Goal: Communication & Community: Answer question/provide support

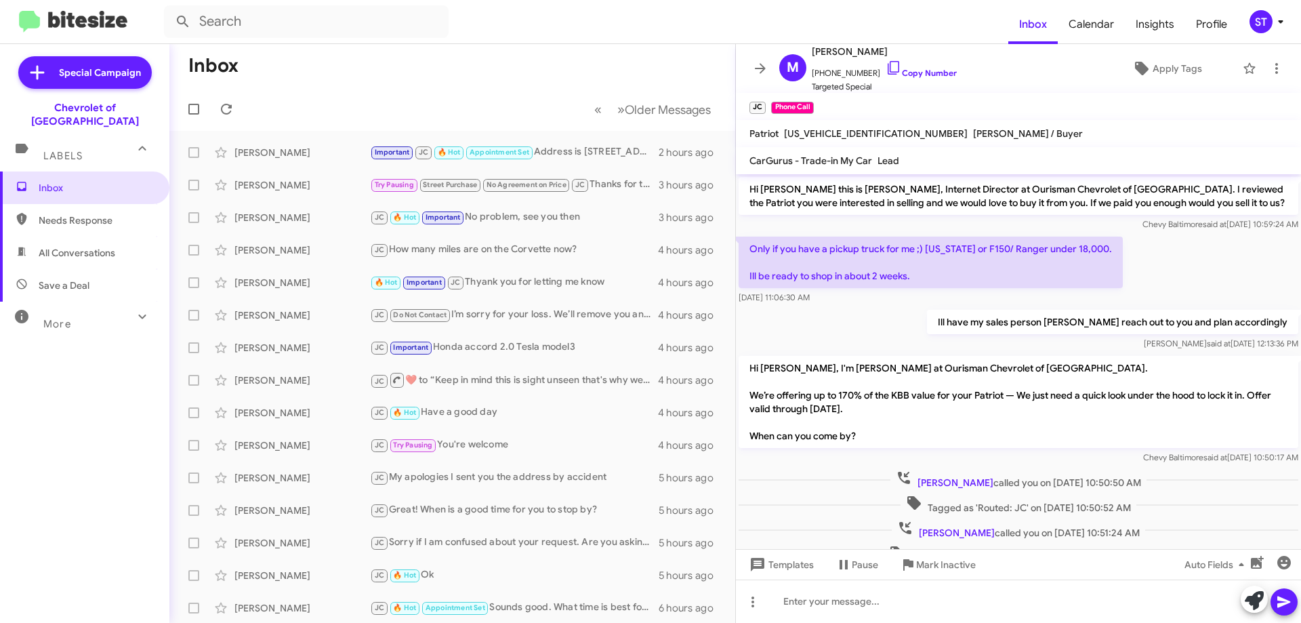
scroll to position [300, 0]
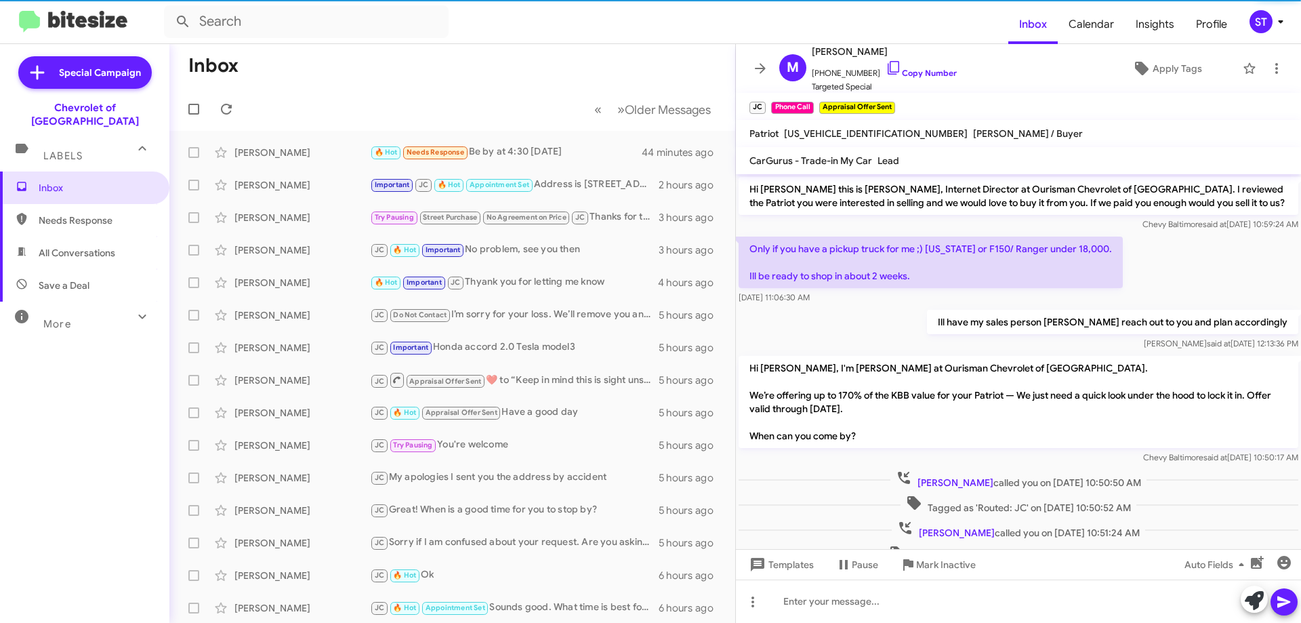
scroll to position [301, 0]
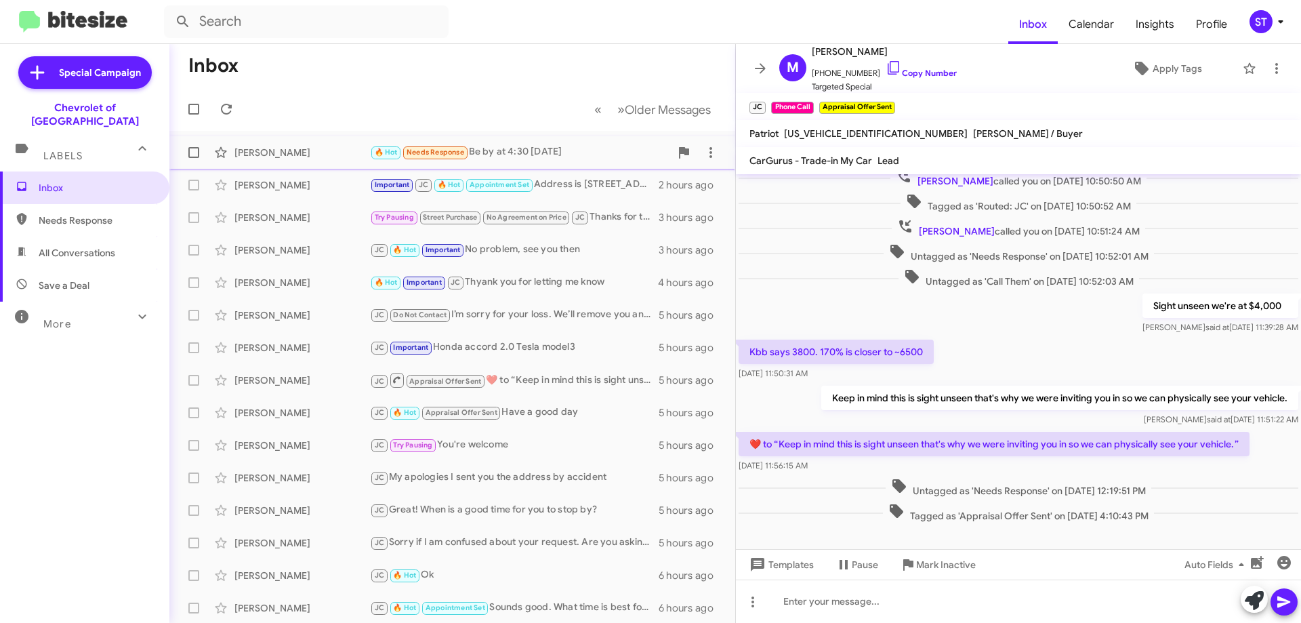
click at [339, 141] on div "[PERSON_NAME] 🔥 Hot Needs Response Be by at 4:30 [DATE] 44 minutes ago" at bounding box center [452, 152] width 544 height 27
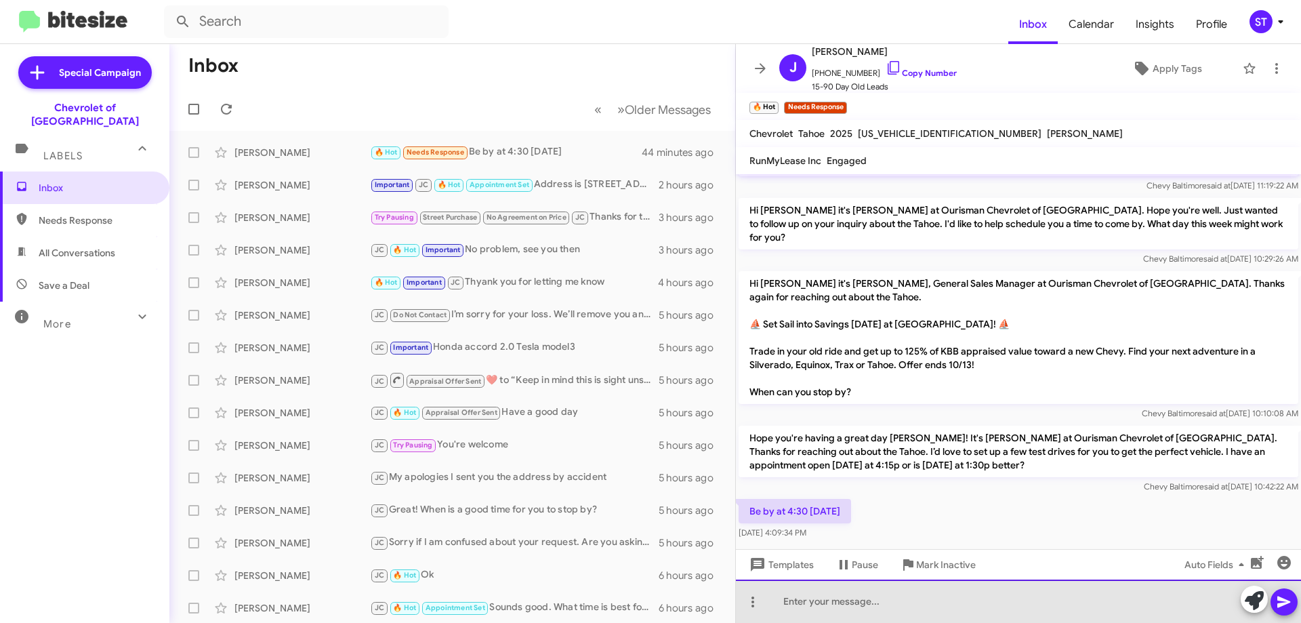
click at [888, 601] on div at bounding box center [1018, 600] width 565 height 43
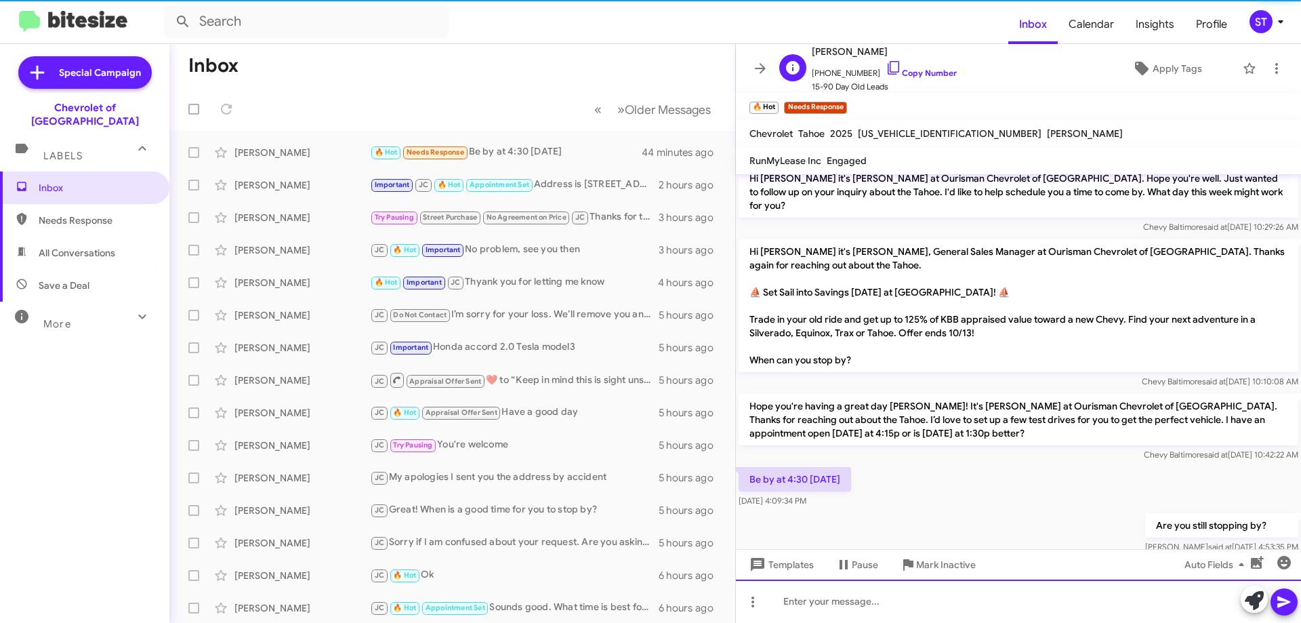
scroll to position [229, 0]
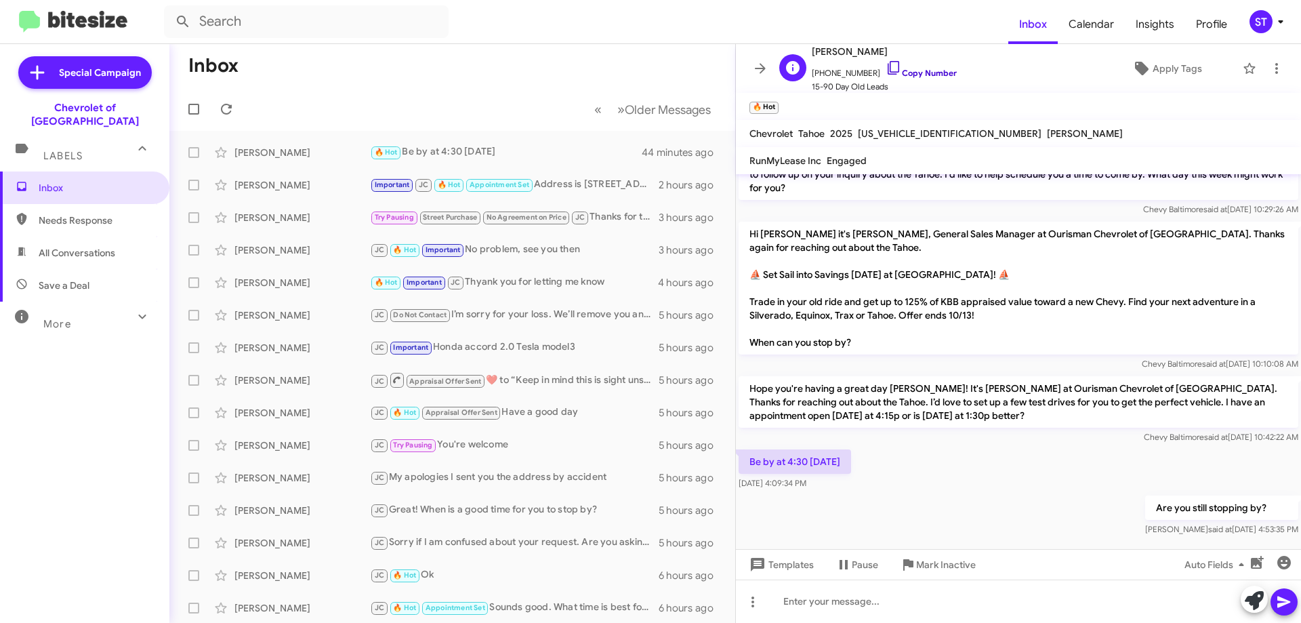
click at [885, 64] on icon at bounding box center [893, 68] width 16 height 16
click at [296, 186] on div "[PERSON_NAME]" at bounding box center [301, 185] width 135 height 14
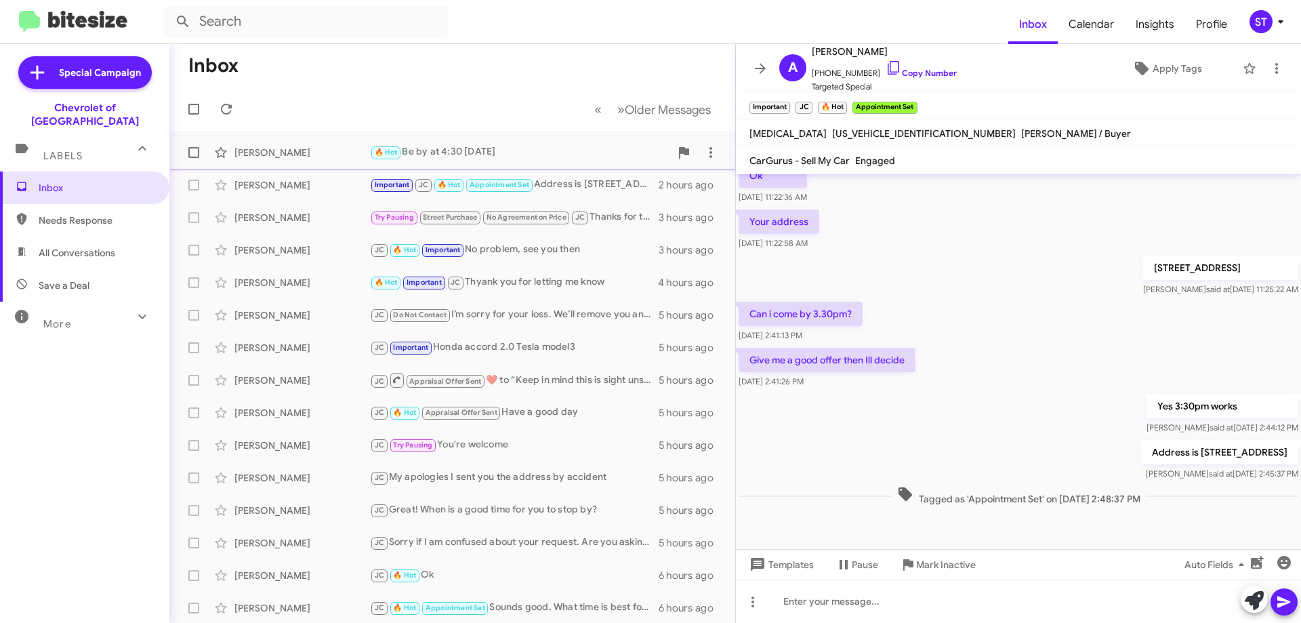
click at [478, 147] on div "🔥 Hot Be by at 4:30 [DATE]" at bounding box center [520, 152] width 300 height 16
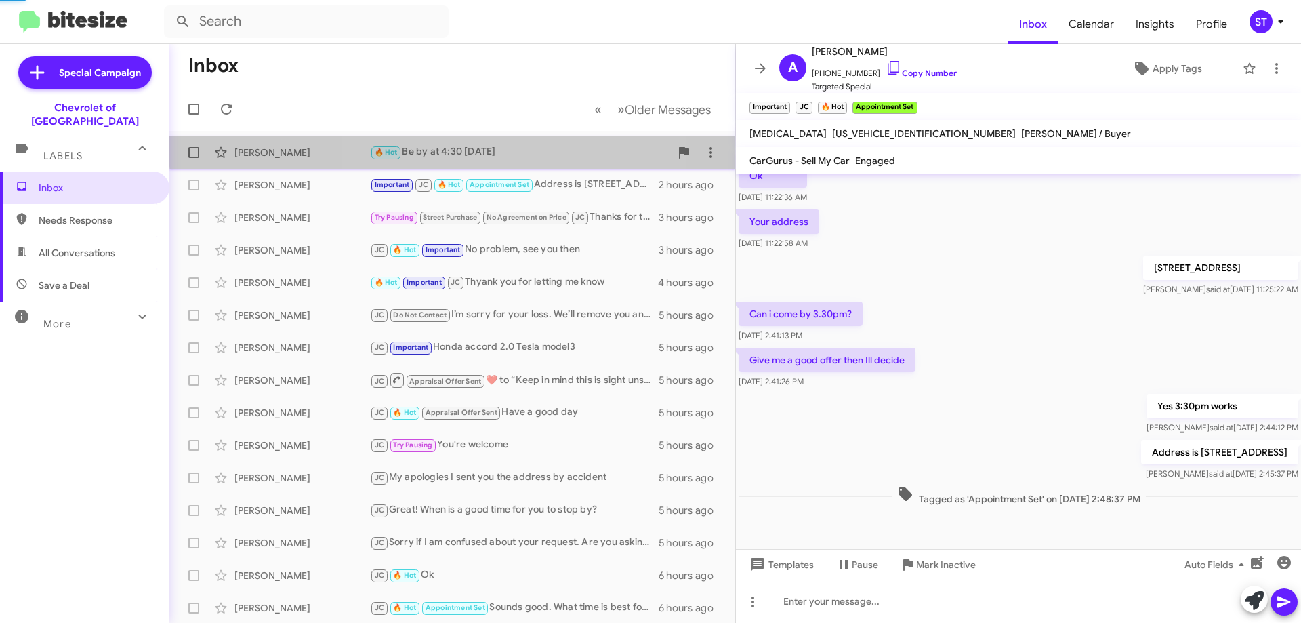
scroll to position [229, 0]
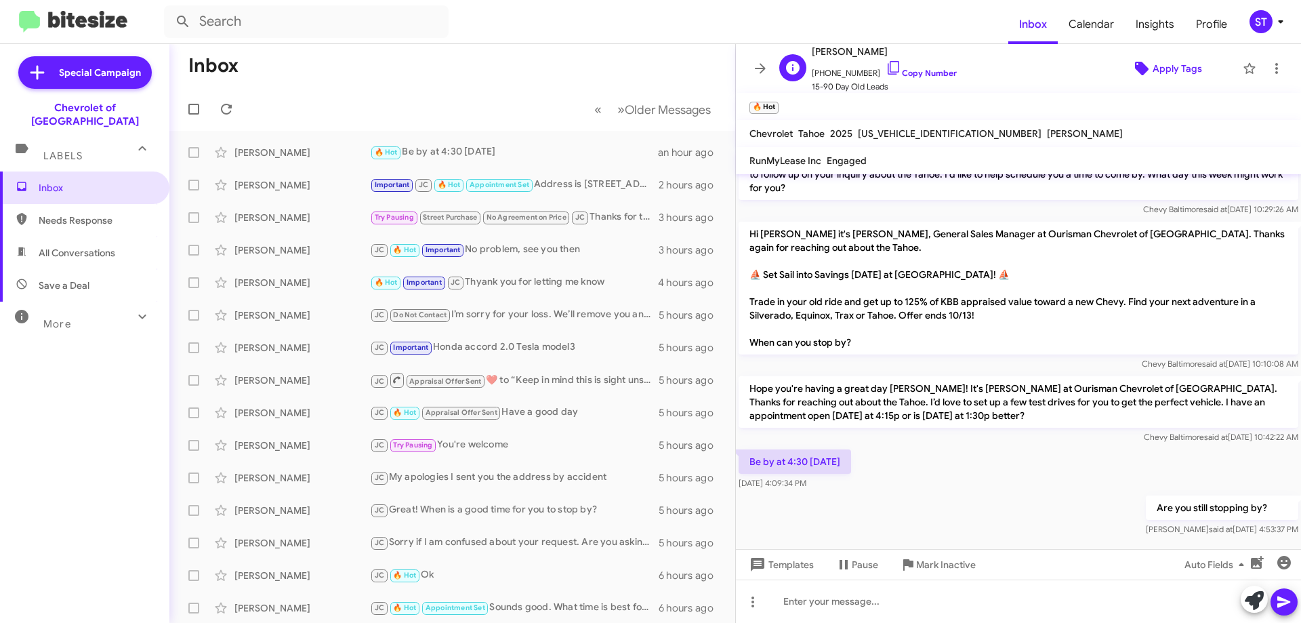
click at [1155, 68] on span "Apply Tags" at bounding box center [1176, 68] width 49 height 24
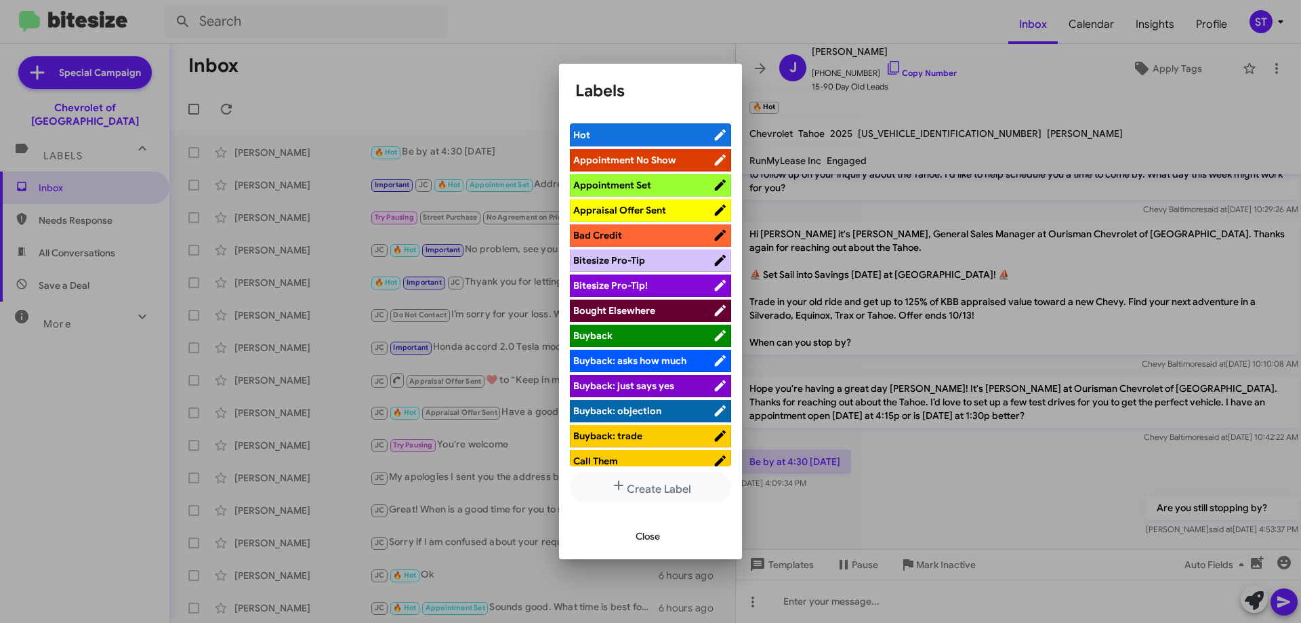
click at [651, 184] on span "Appointment Set" at bounding box center [643, 185] width 140 height 14
click at [655, 539] on span "Close" at bounding box center [647, 536] width 24 height 24
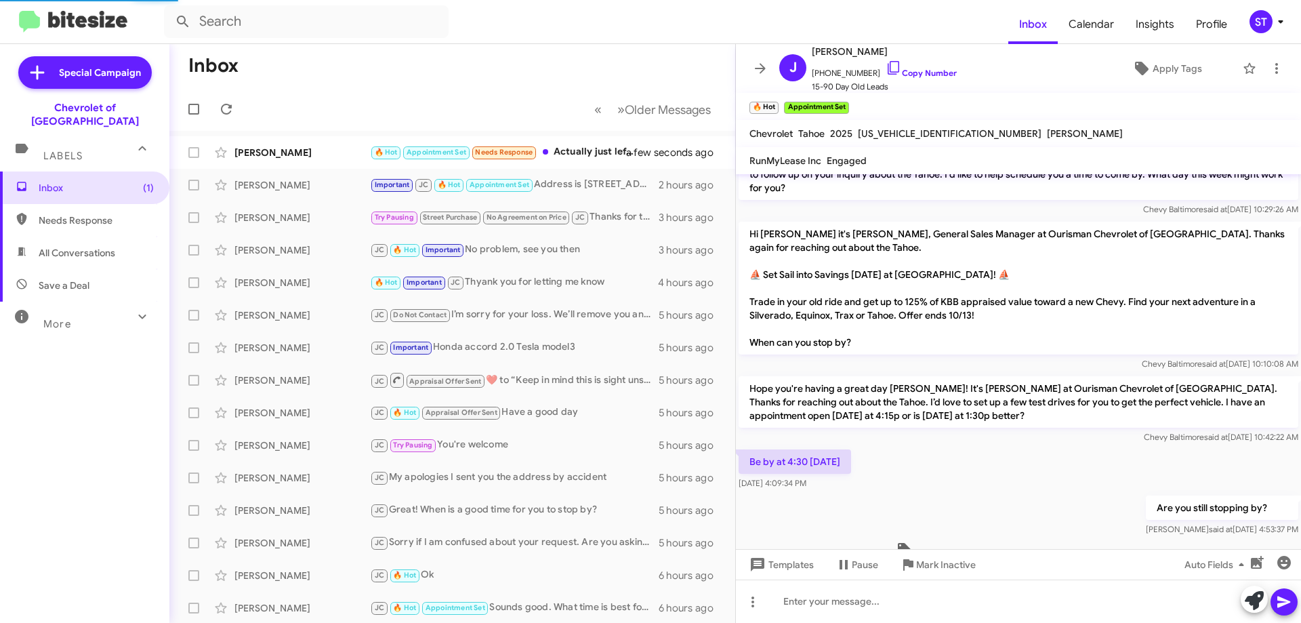
scroll to position [0, 0]
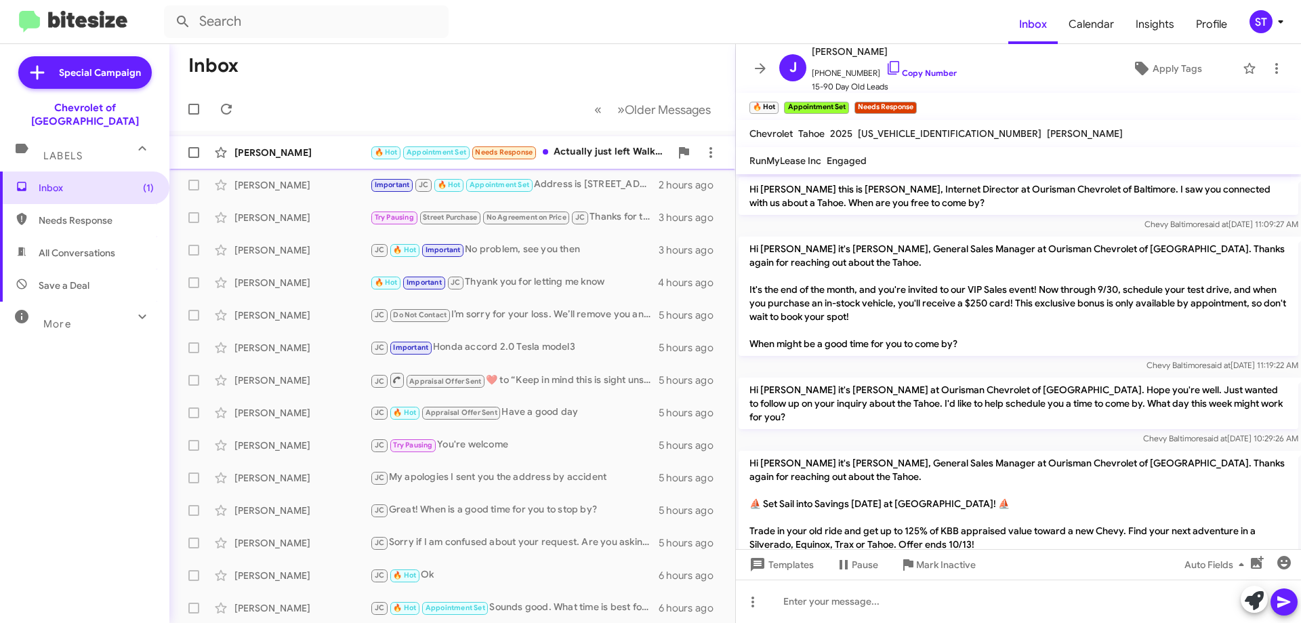
click at [594, 142] on div "[PERSON_NAME] 🔥 Hot Appointment Set Needs Response Actually just left Walked th…" at bounding box center [452, 152] width 544 height 27
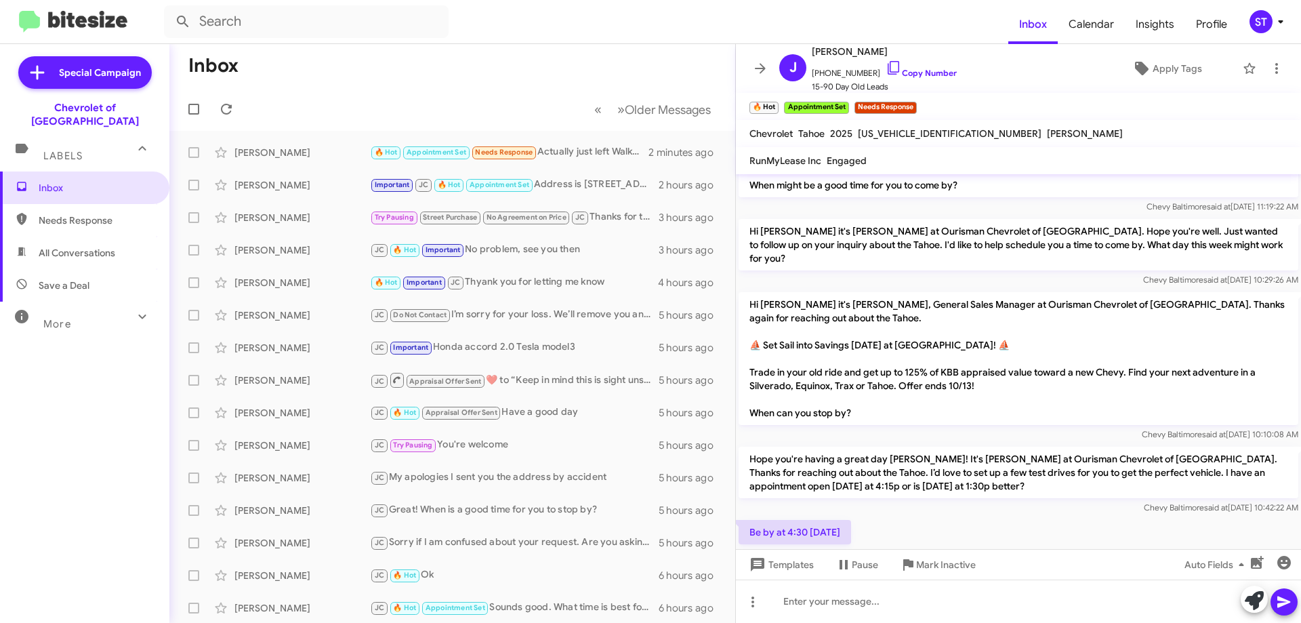
scroll to position [320, 0]
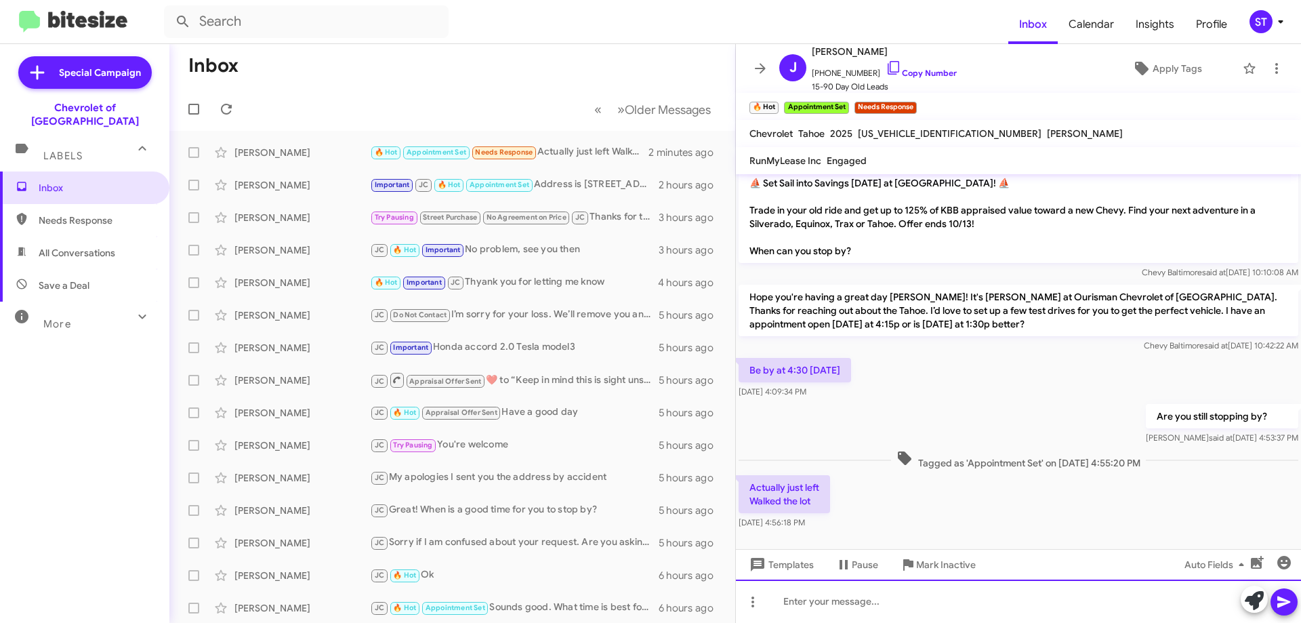
click at [821, 607] on div at bounding box center [1018, 600] width 565 height 43
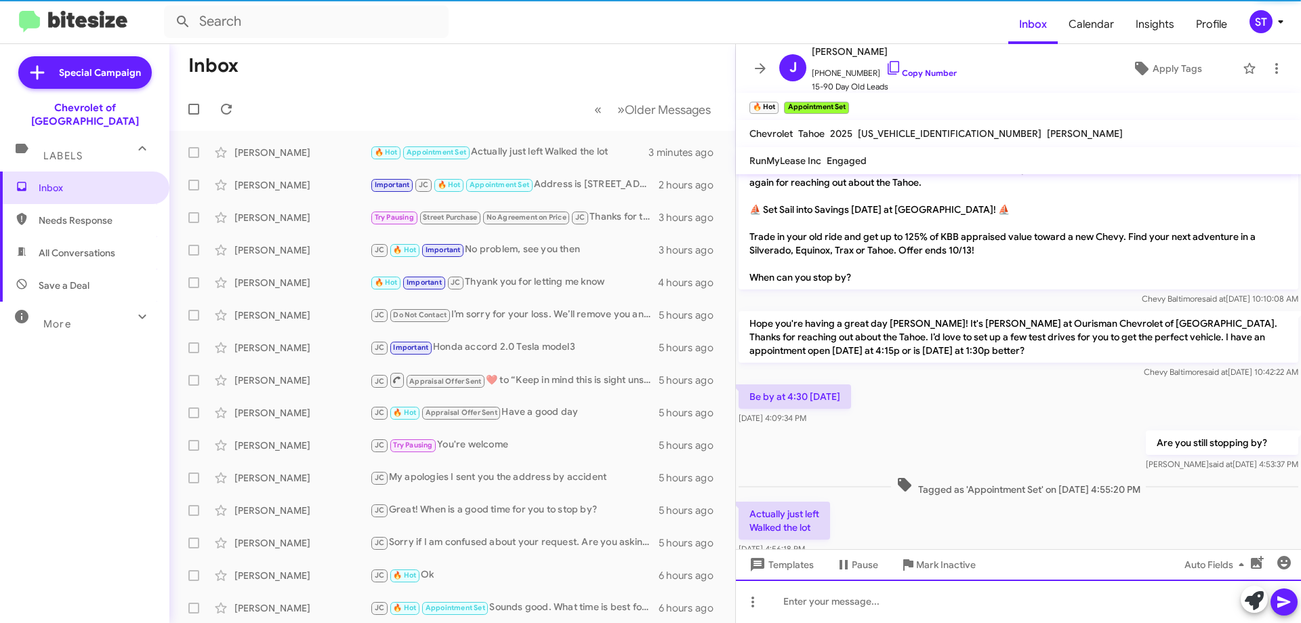
scroll to position [370, 0]
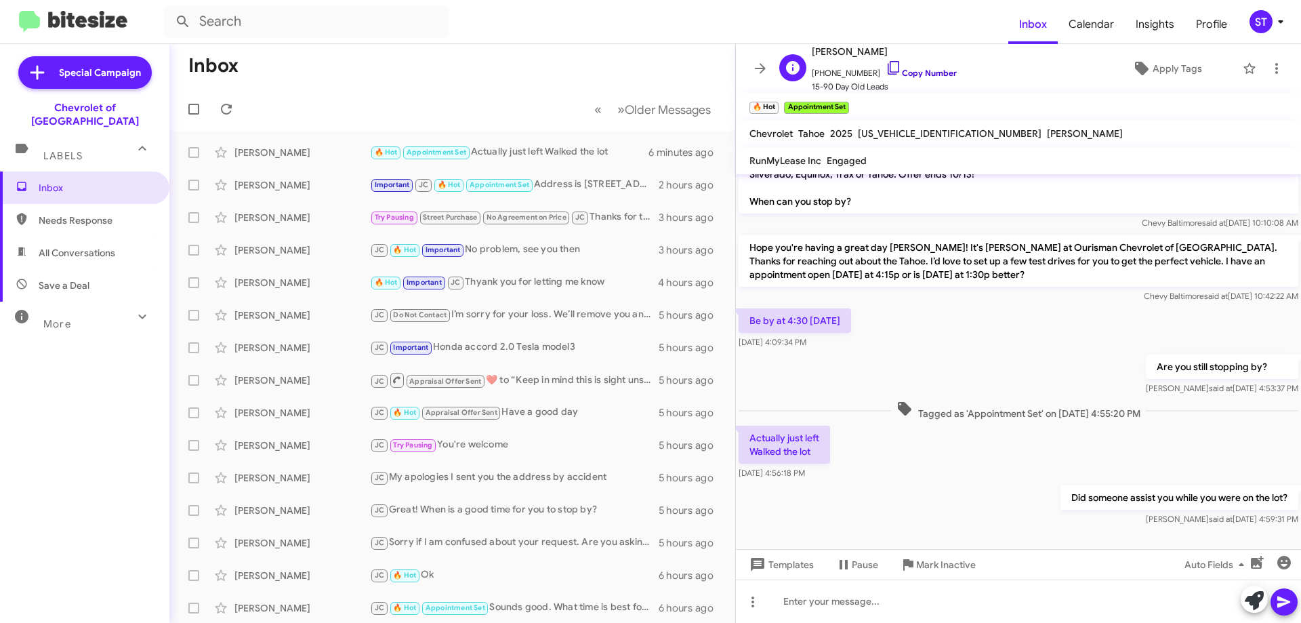
click at [885, 65] on icon at bounding box center [893, 68] width 16 height 16
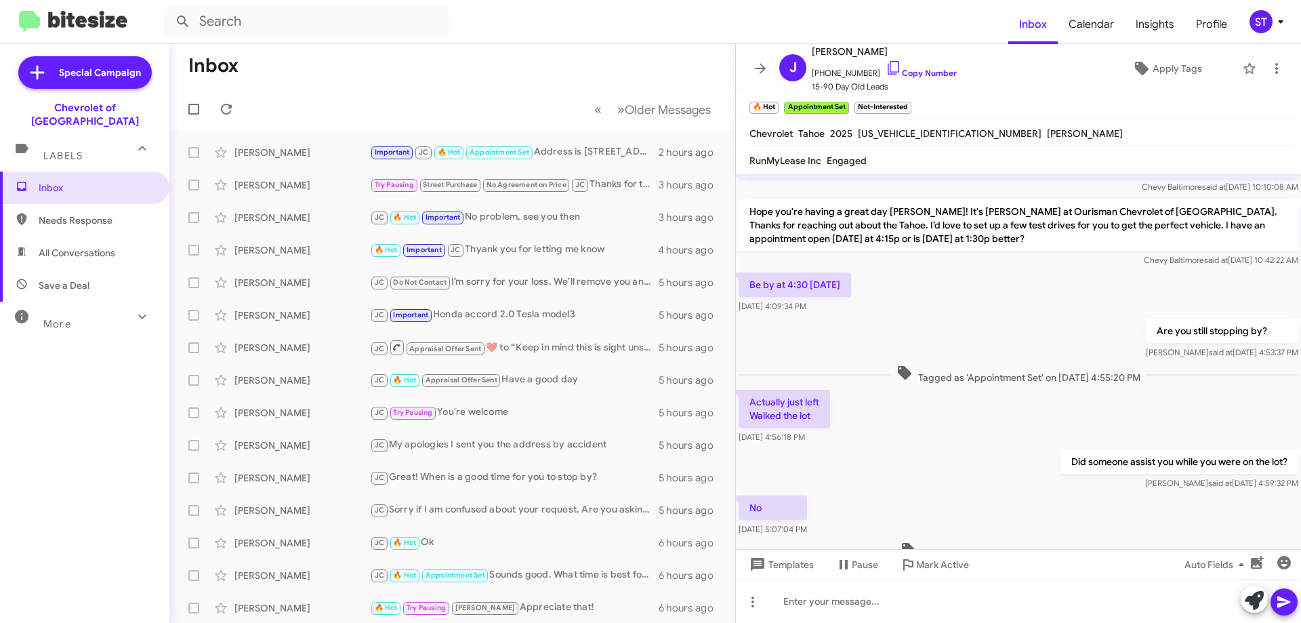
scroll to position [448, 0]
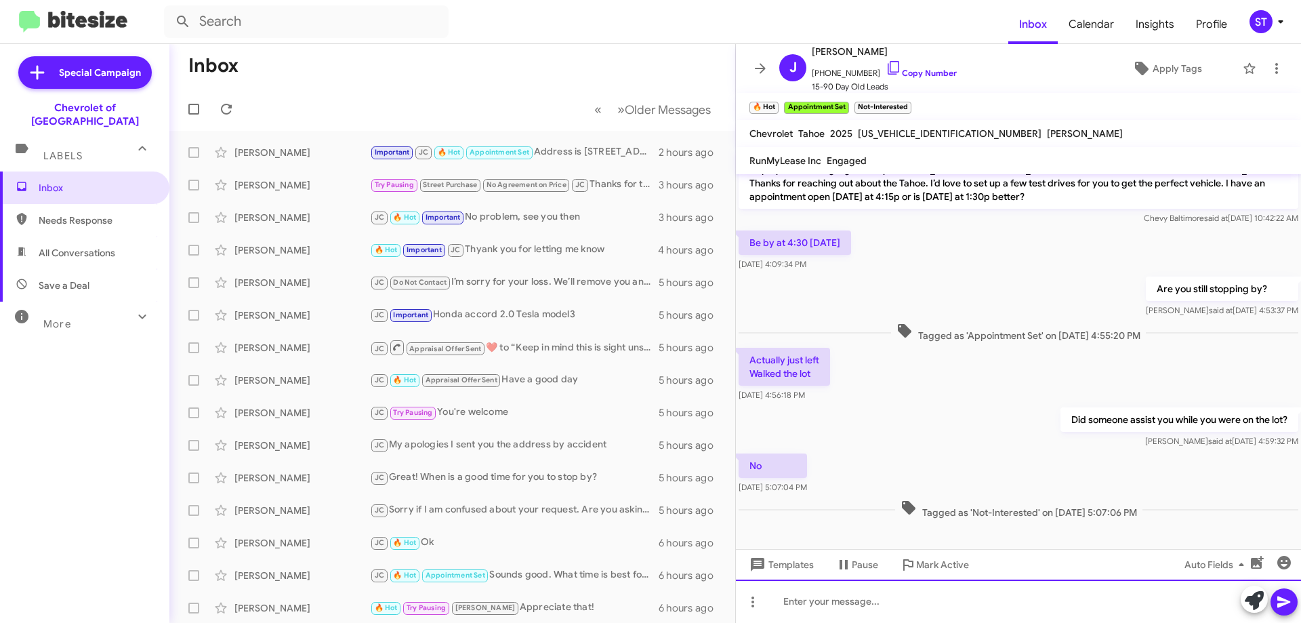
click at [957, 601] on div at bounding box center [1018, 600] width 565 height 43
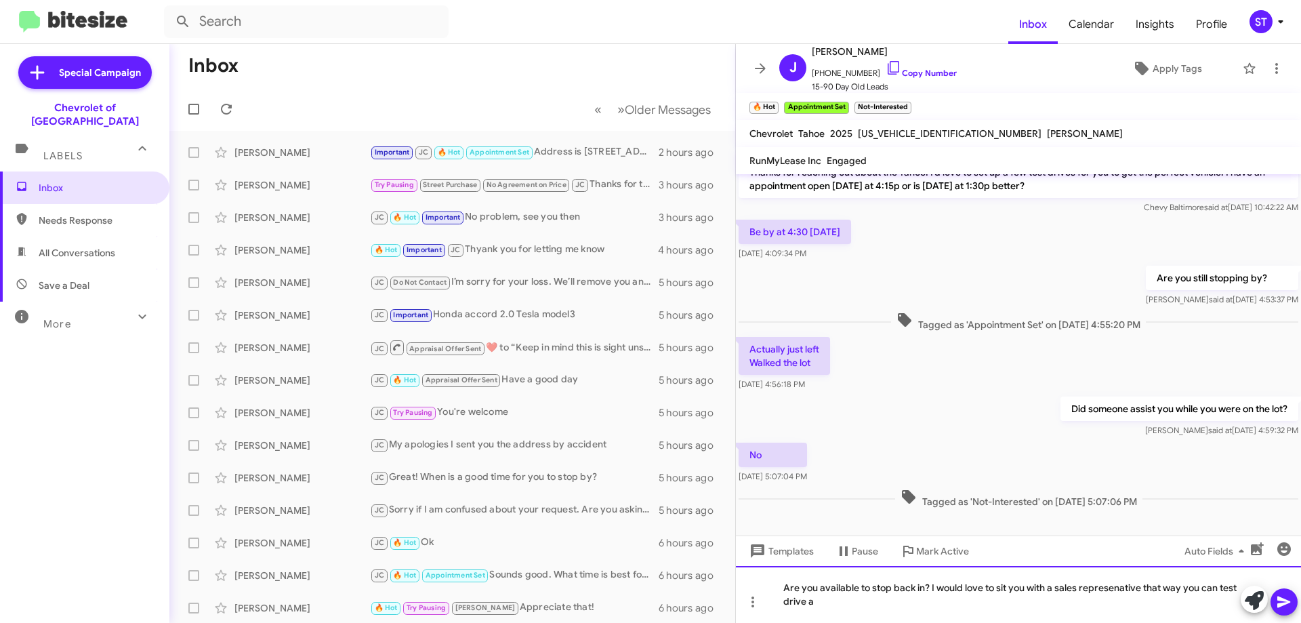
scroll to position [461, 0]
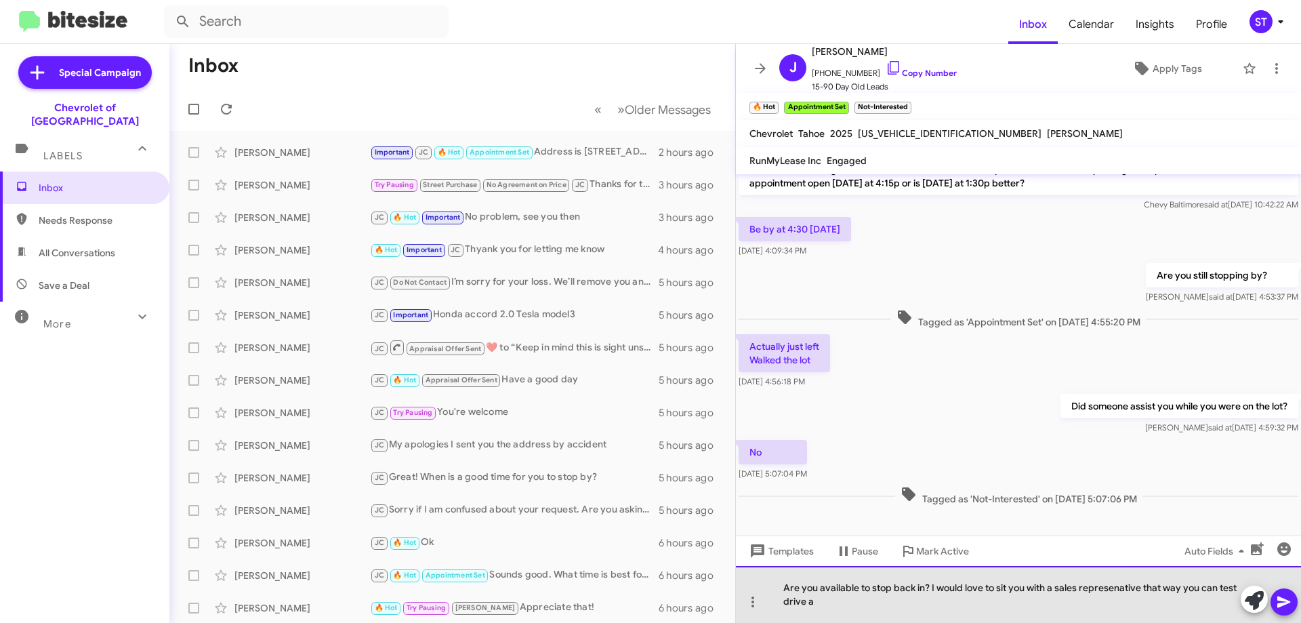
click at [872, 614] on div "Are you available to stop back in? I would love to sit you with a sales represe…" at bounding box center [1018, 594] width 565 height 57
click at [1143, 589] on div "Are you available to stop back in? I would love to sit you with a sales represe…" at bounding box center [1018, 594] width 565 height 57
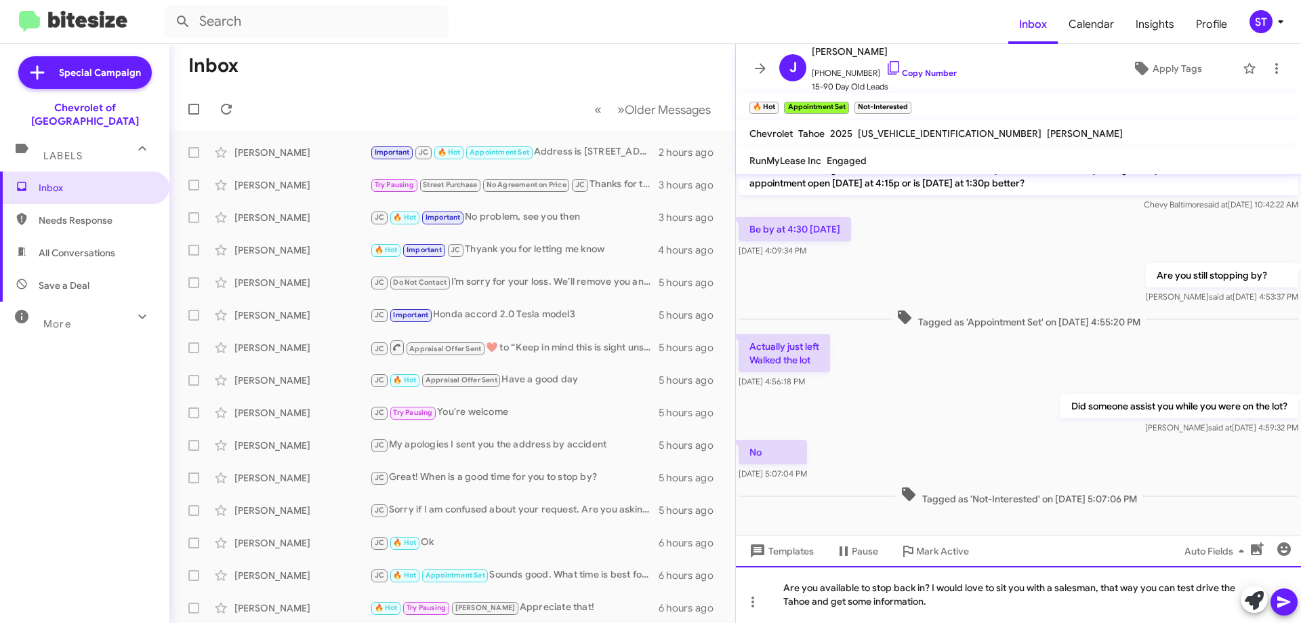
click at [870, 602] on div "Are you available to stop back in? I would love to sit you with a salesman, tha…" at bounding box center [1018, 594] width 565 height 57
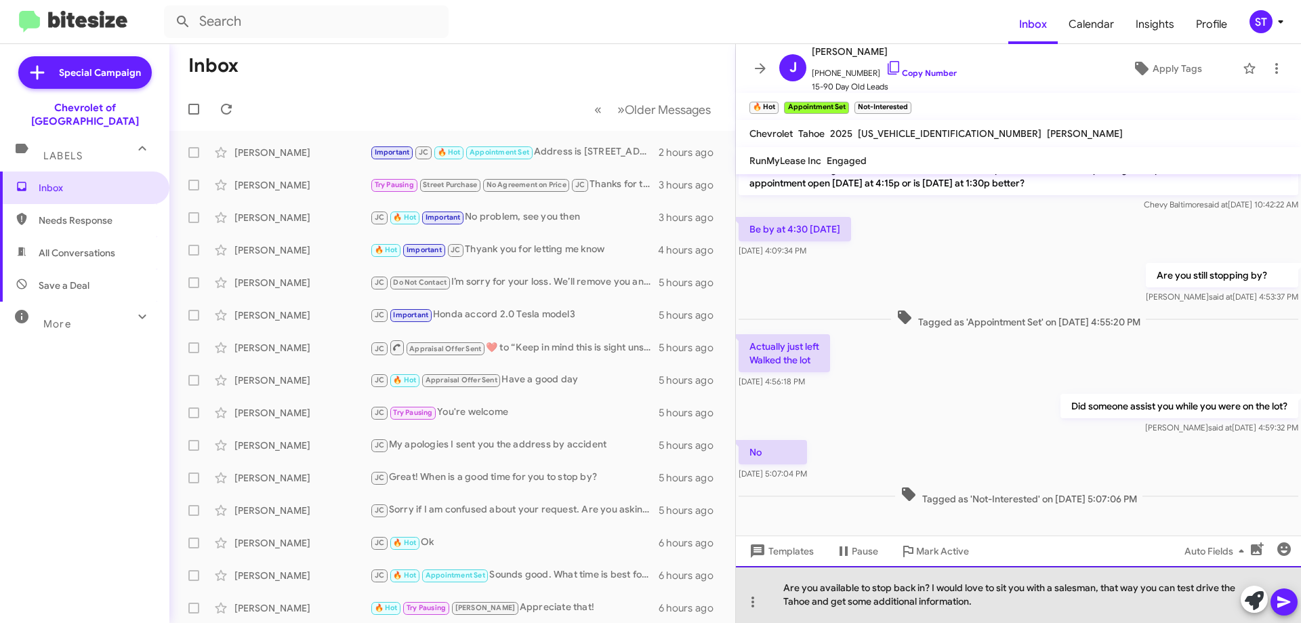
click at [1053, 605] on div "Are you available to stop back in? I would love to sit you with a salesman, tha…" at bounding box center [1018, 594] width 565 height 57
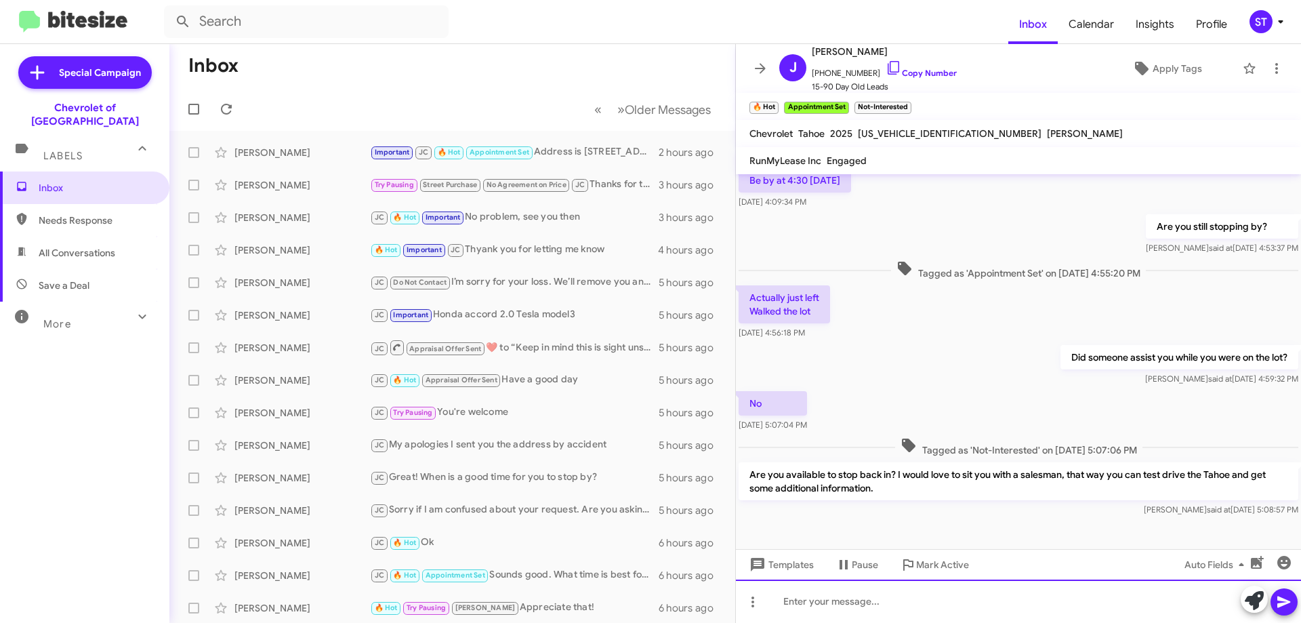
scroll to position [511, 0]
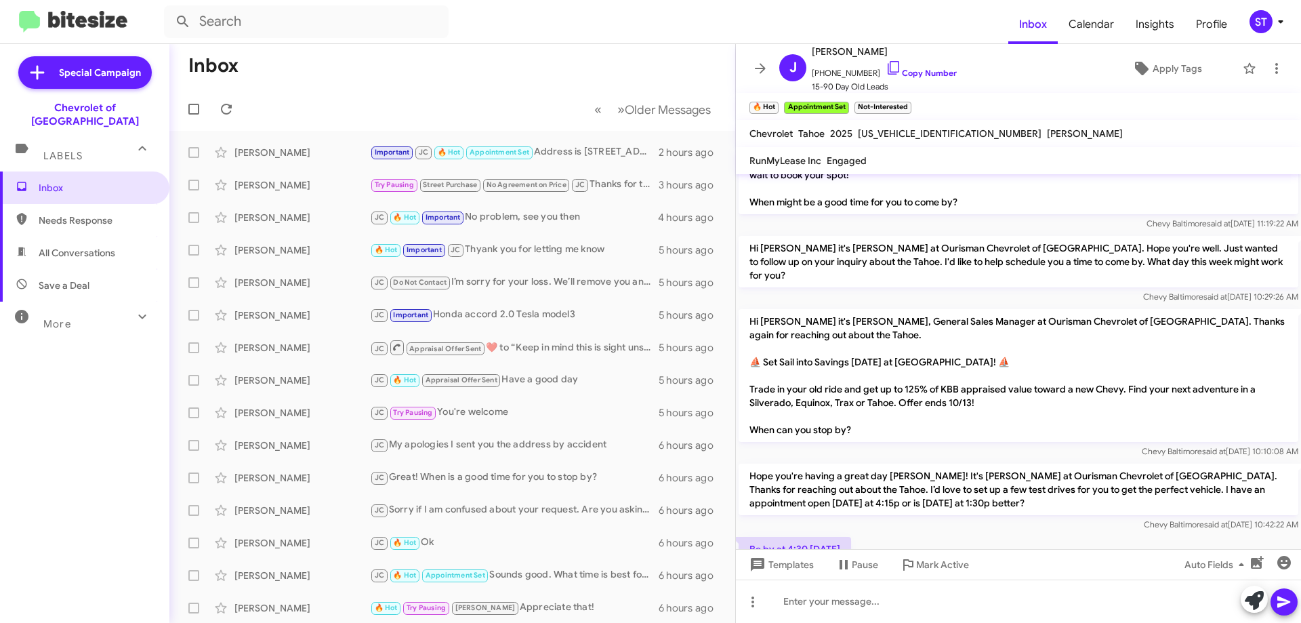
scroll to position [104, 0]
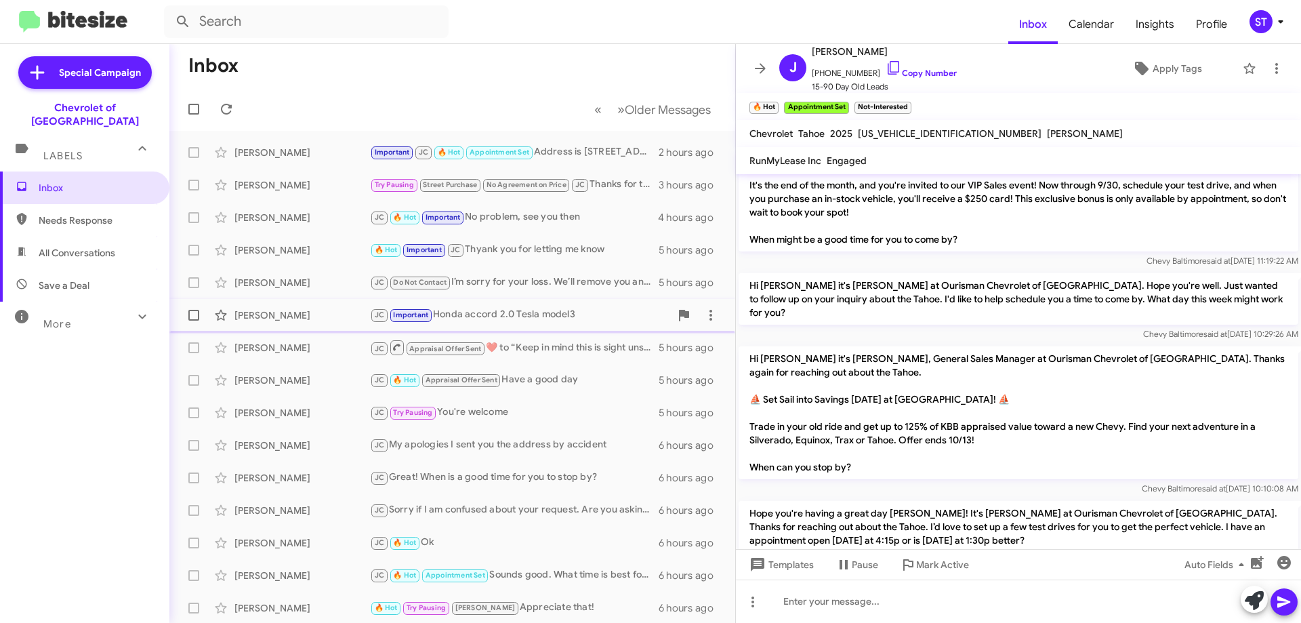
click at [485, 309] on div "JC Important Honda accord 2.0 Tesla model3" at bounding box center [520, 315] width 300 height 16
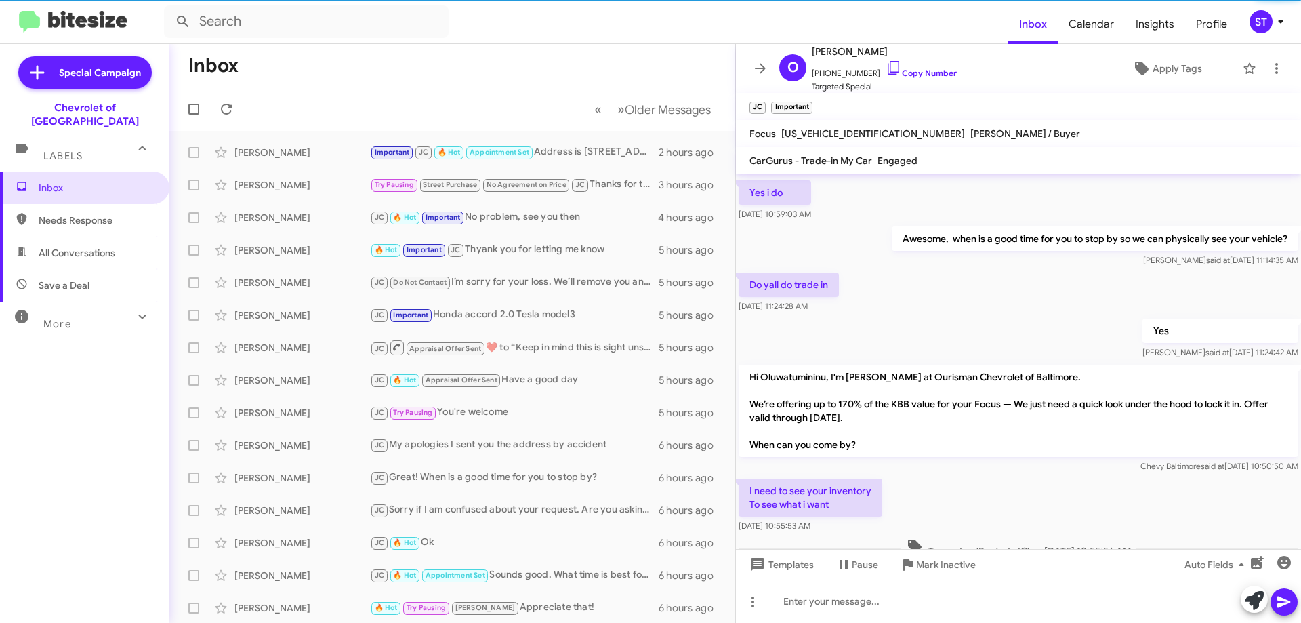
scroll to position [93, 0]
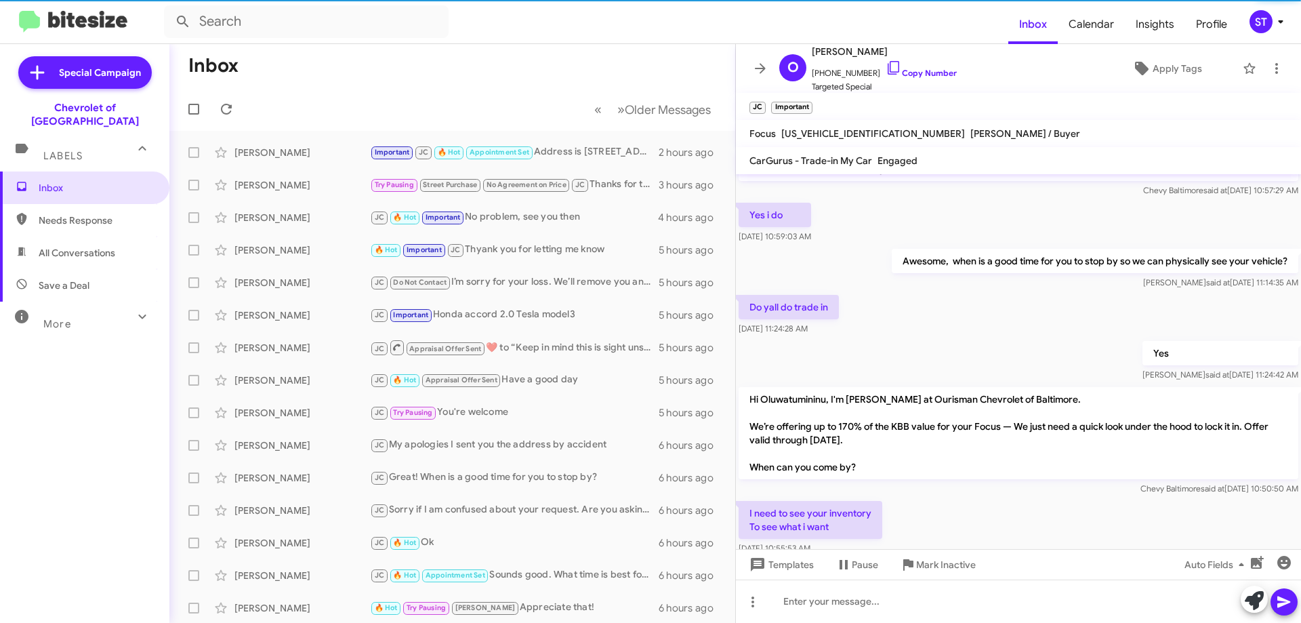
drag, startPoint x: 986, startPoint y: 506, endPoint x: 910, endPoint y: 460, distance: 88.2
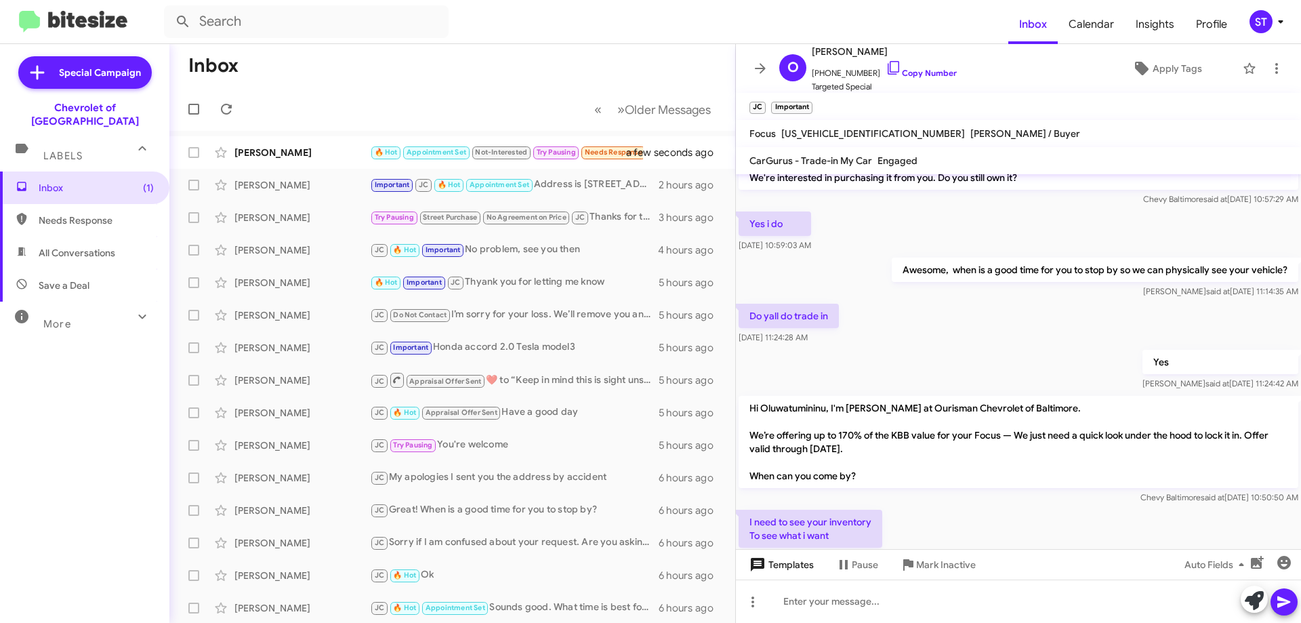
scroll to position [26, 0]
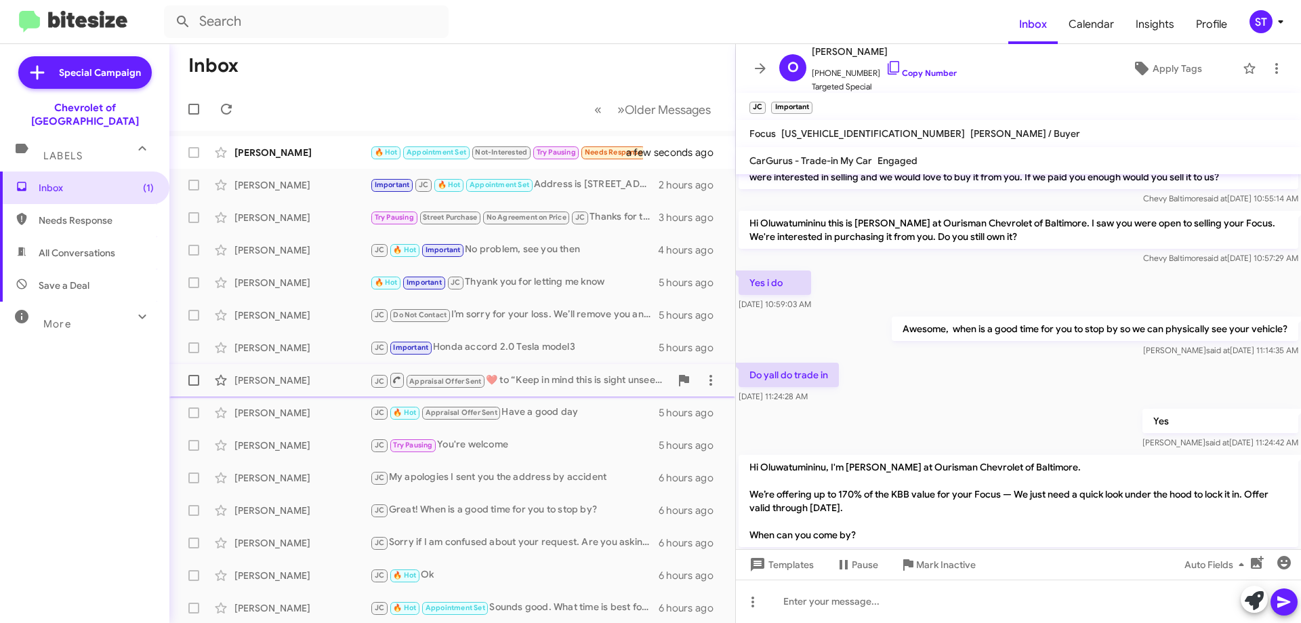
click at [291, 375] on div "Melissa Smith JC Appraisal Offer Sent ​❤️​ to “ Keep in mind this is sight unse…" at bounding box center [452, 379] width 544 height 27
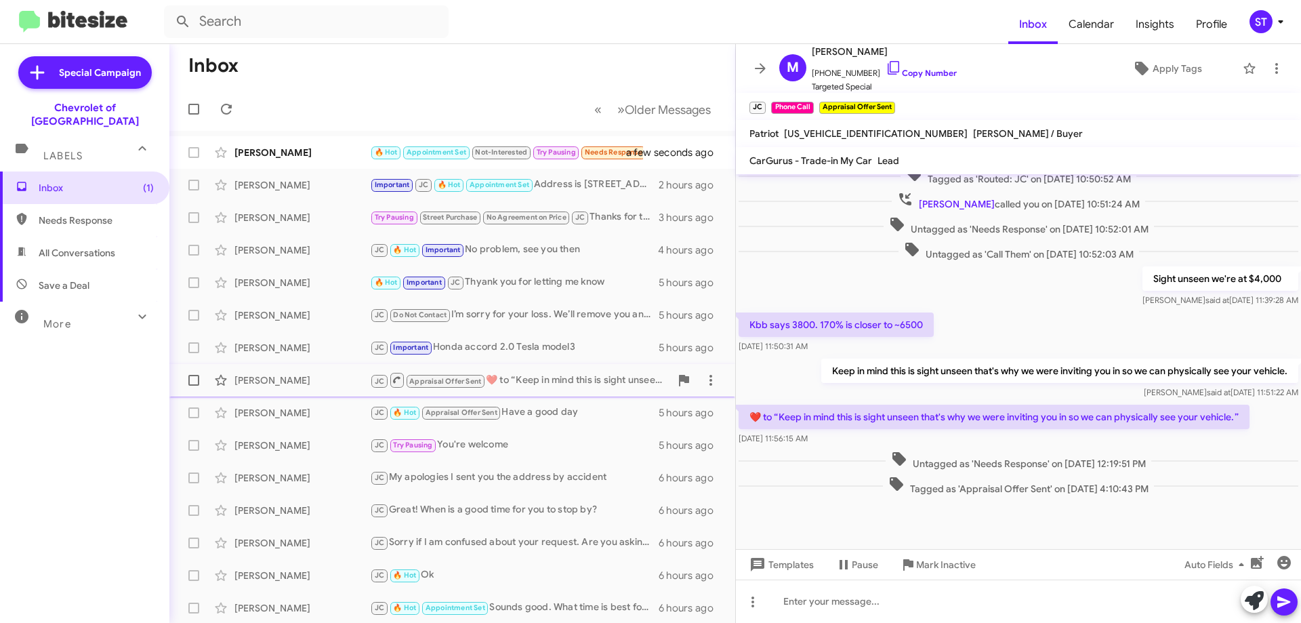
click at [281, 377] on div "[PERSON_NAME]" at bounding box center [301, 380] width 135 height 14
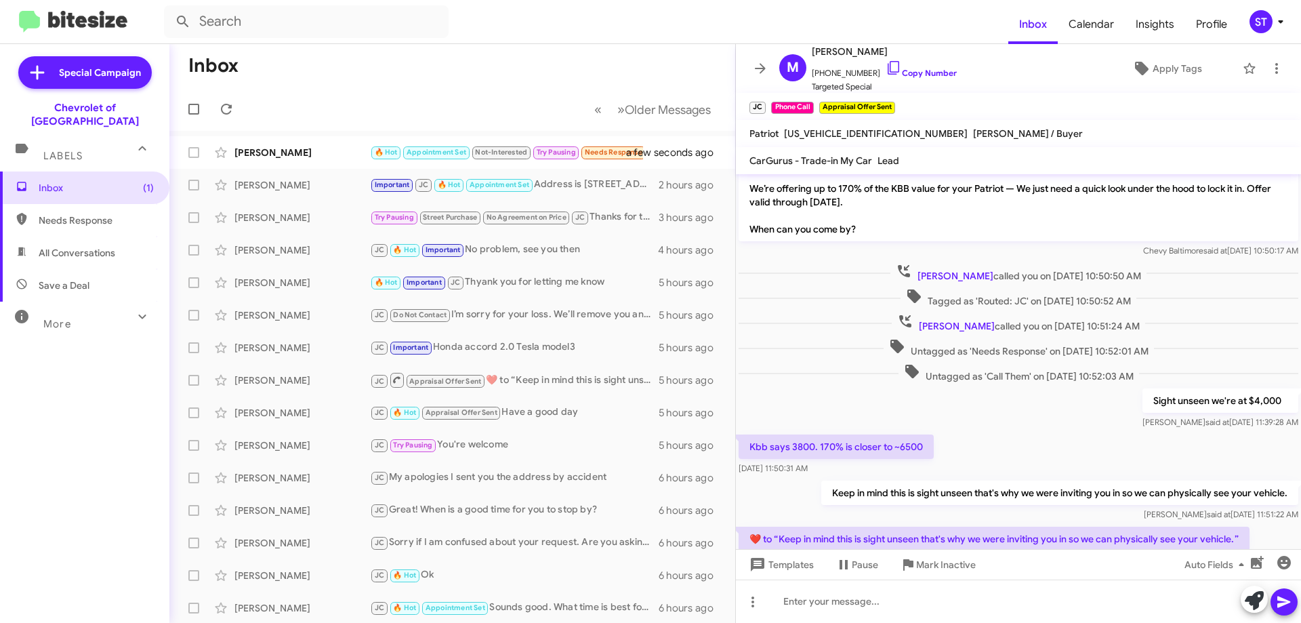
scroll to position [0, 0]
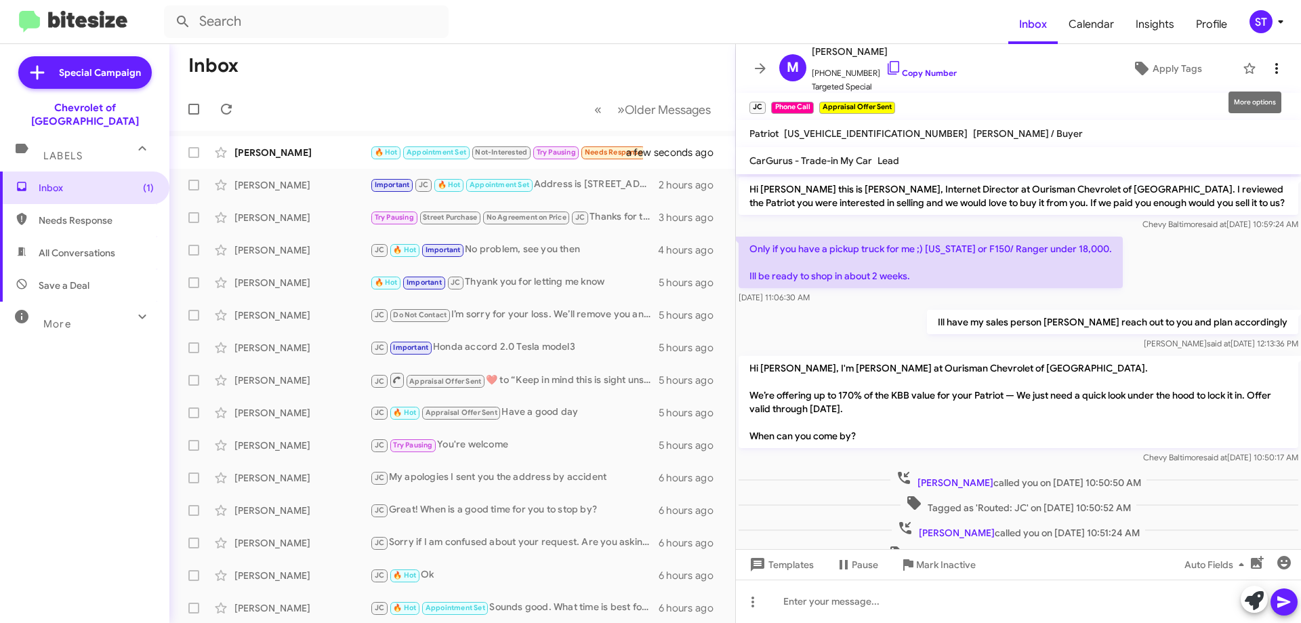
click at [1269, 68] on icon at bounding box center [1276, 68] width 16 height 16
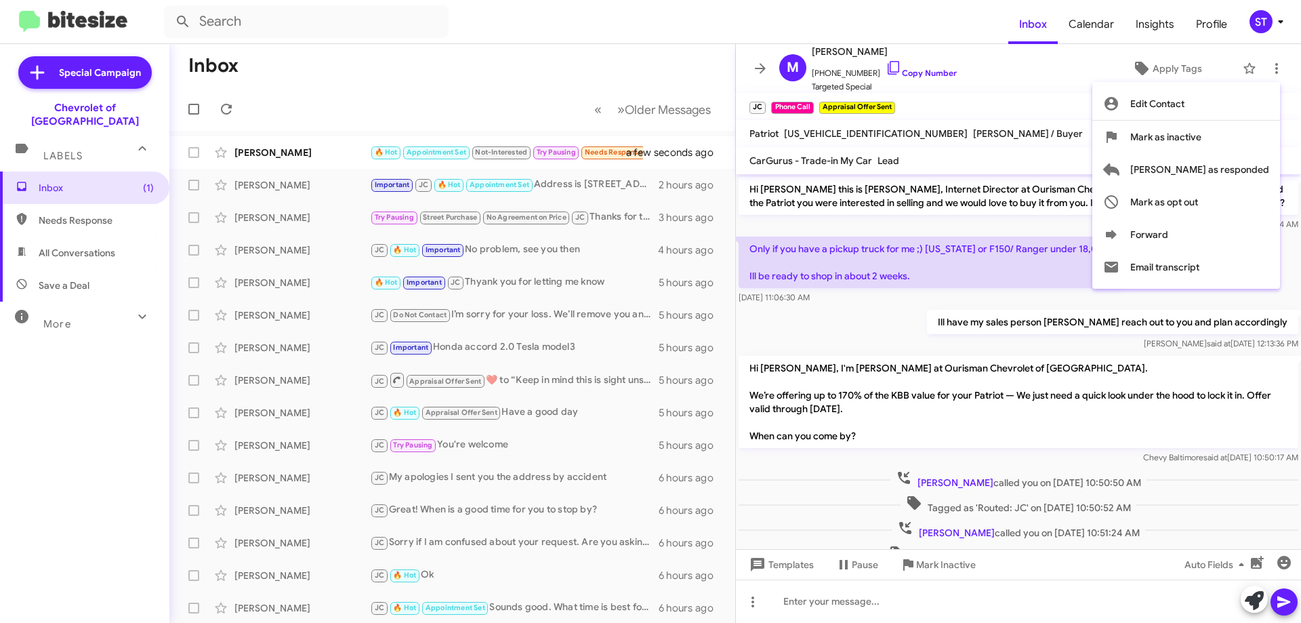
click at [1048, 109] on div at bounding box center [650, 311] width 1301 height 623
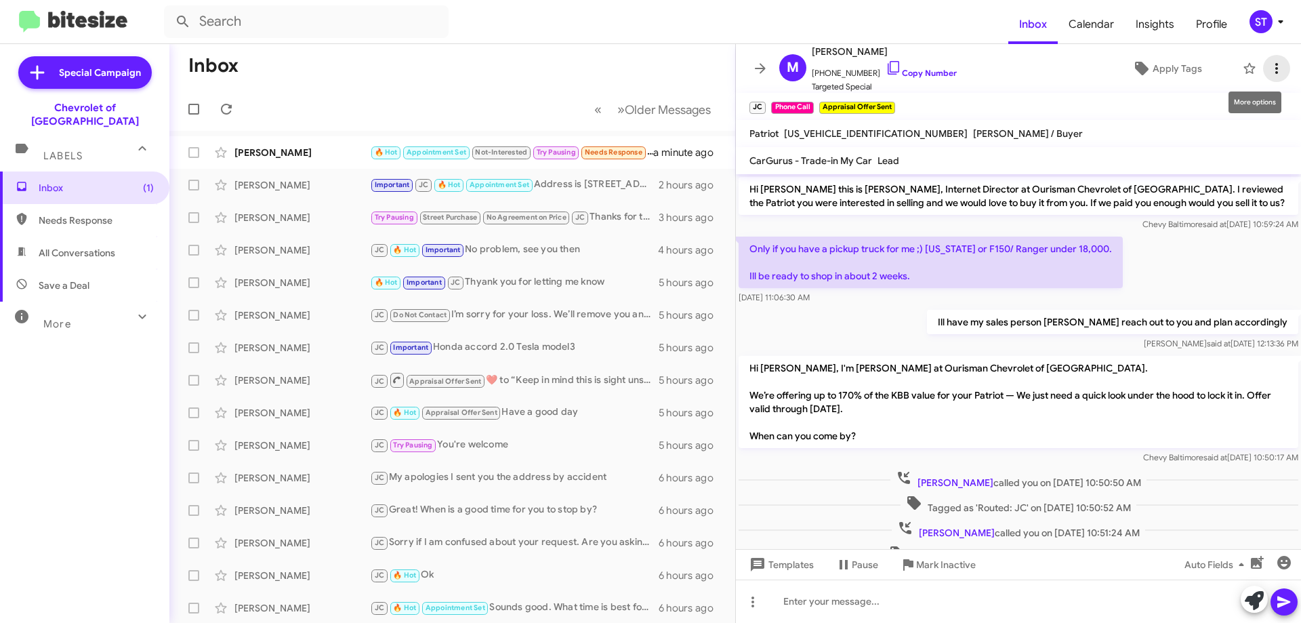
click at [1275, 72] on icon at bounding box center [1276, 68] width 3 height 11
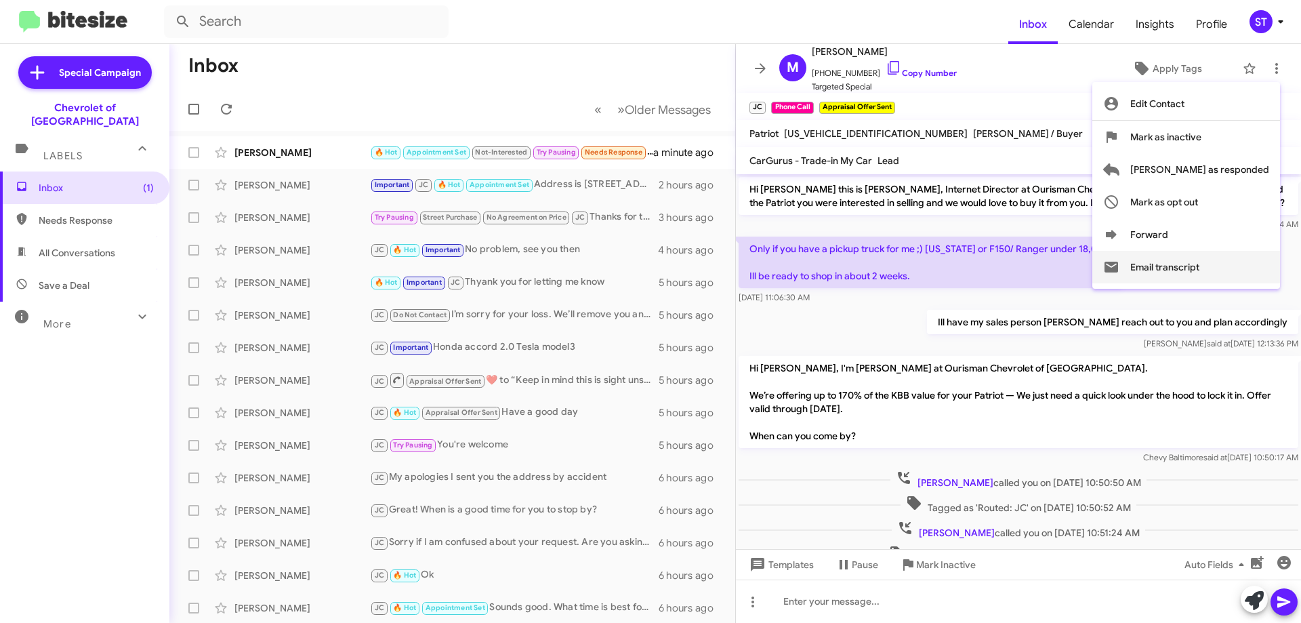
click at [1232, 269] on button "Email transcript" at bounding box center [1186, 267] width 188 height 33
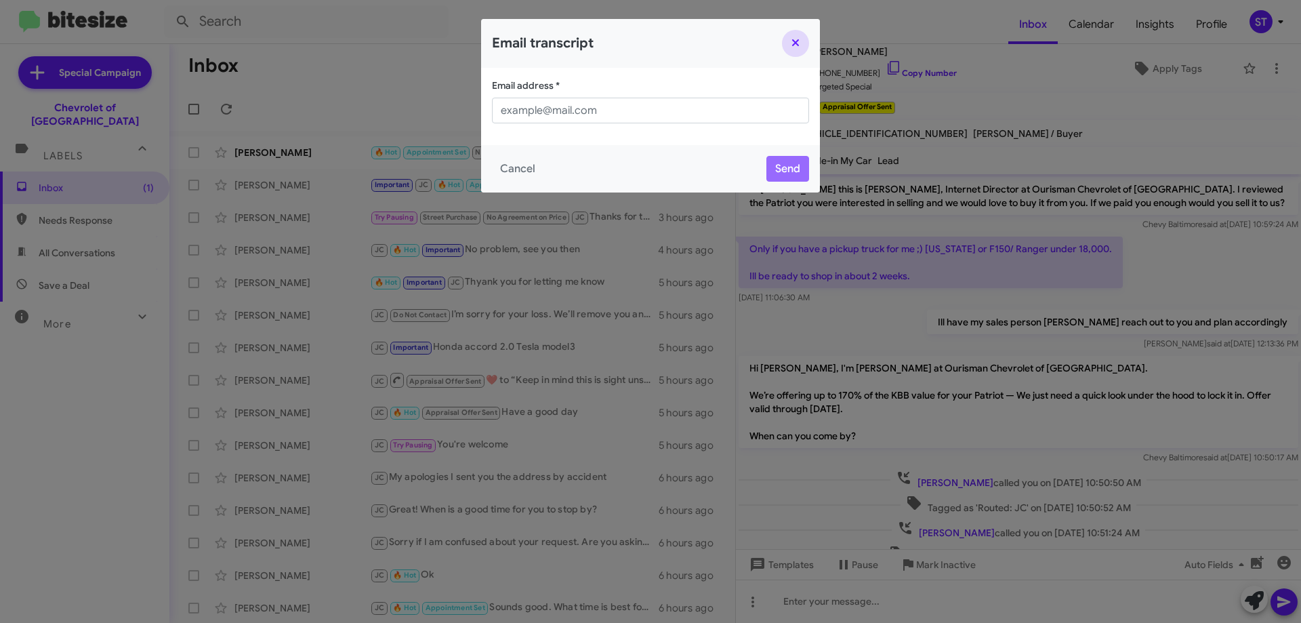
click at [793, 43] on button "Close" at bounding box center [795, 43] width 27 height 27
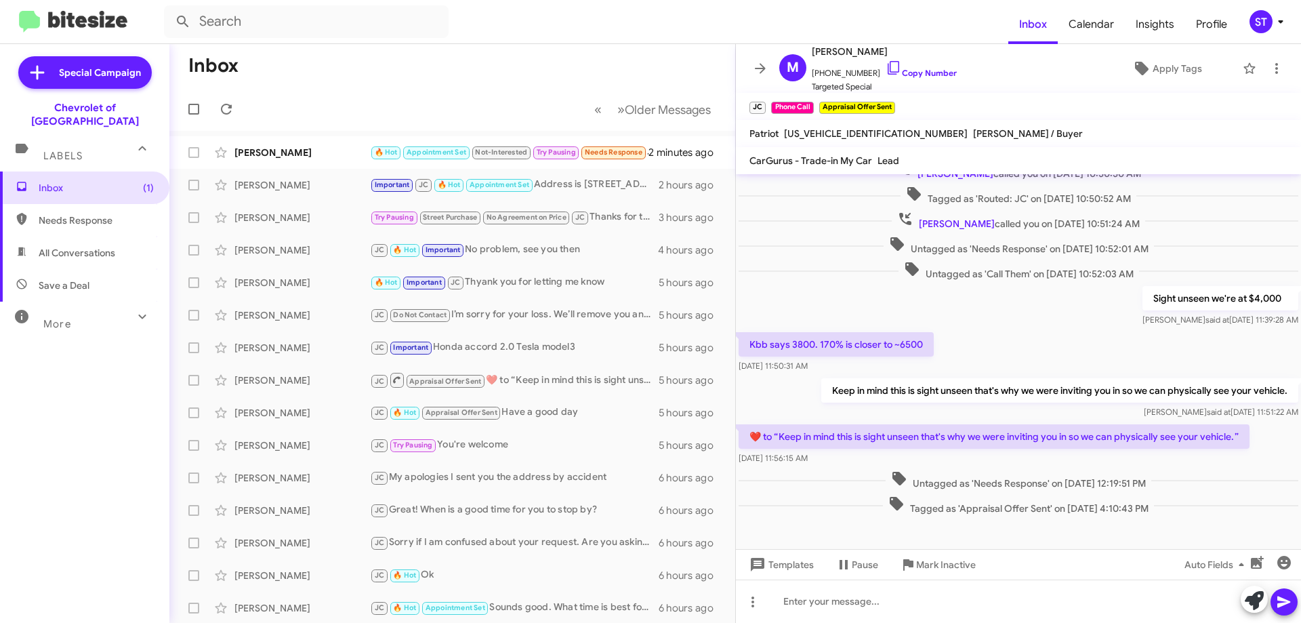
scroll to position [329, 0]
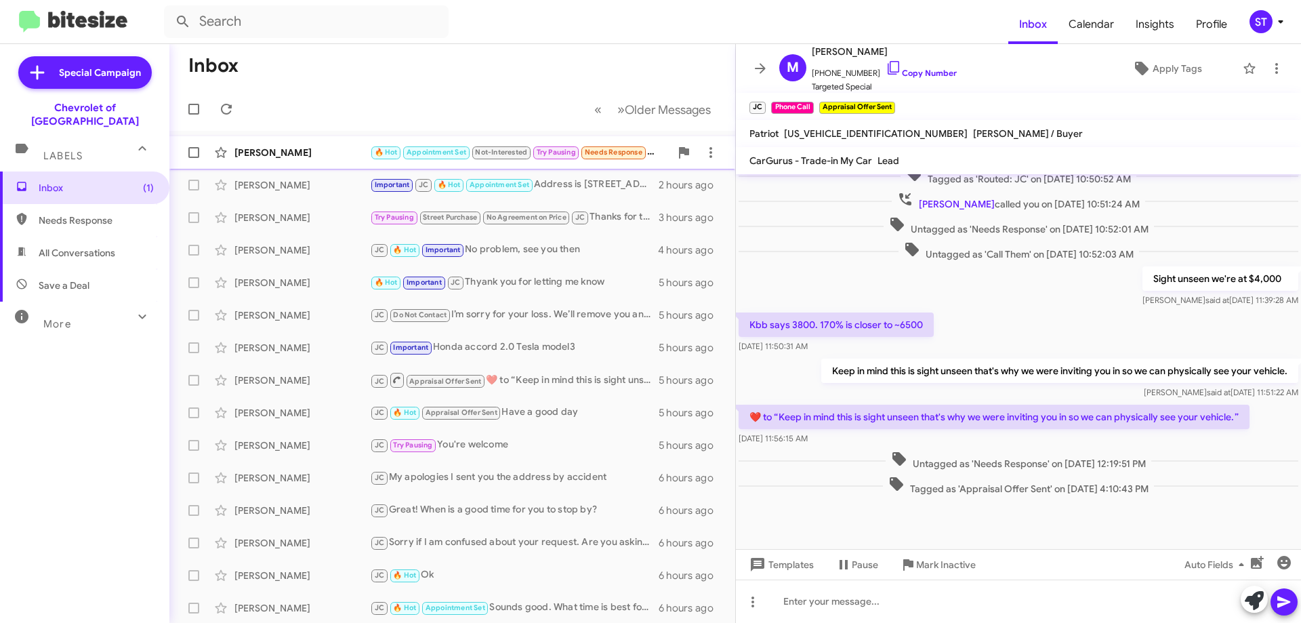
click at [338, 161] on div "John Anania 🔥 Hot Appointment Set Not-Interested Try Pausing Needs Response I w…" at bounding box center [452, 152] width 544 height 27
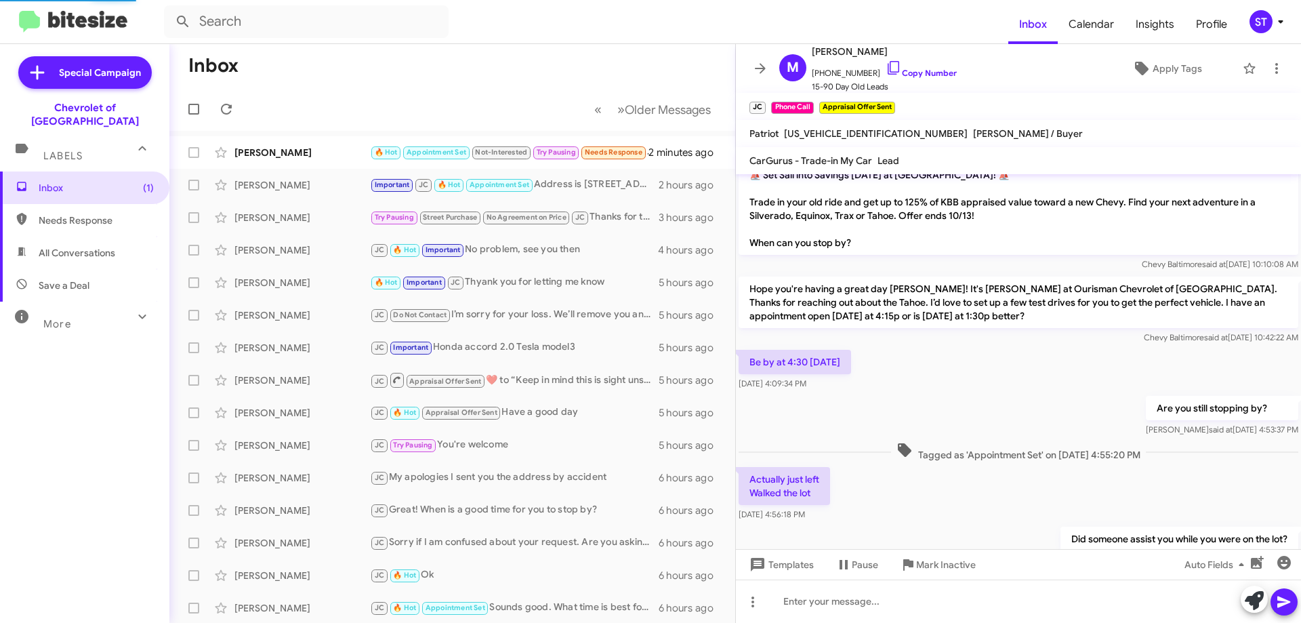
scroll to position [574, 0]
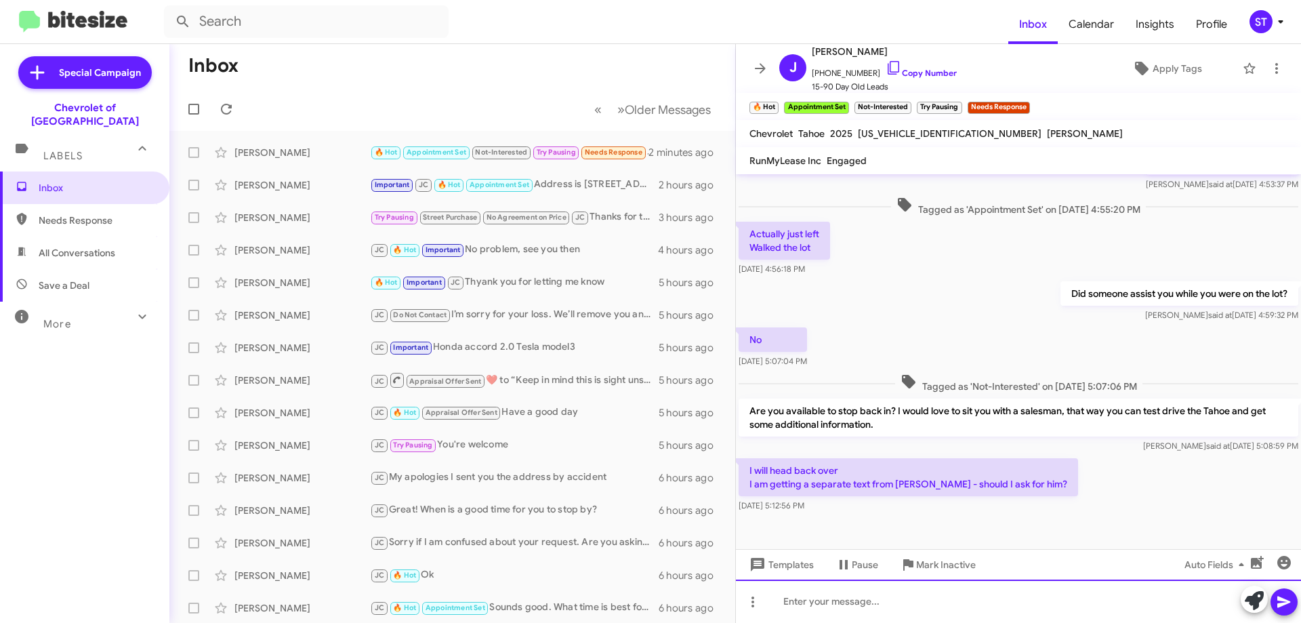
click at [858, 599] on div at bounding box center [1018, 600] width 565 height 43
click at [839, 610] on div "Ask for" at bounding box center [1018, 600] width 565 height 43
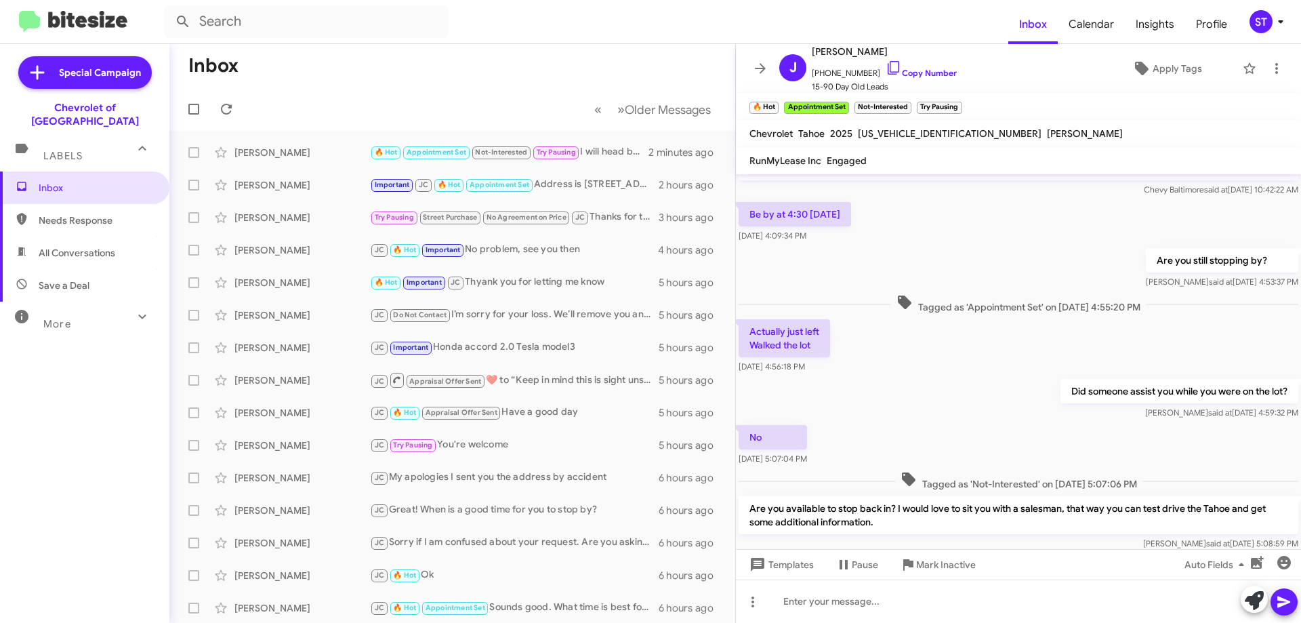
scroll to position [285, 0]
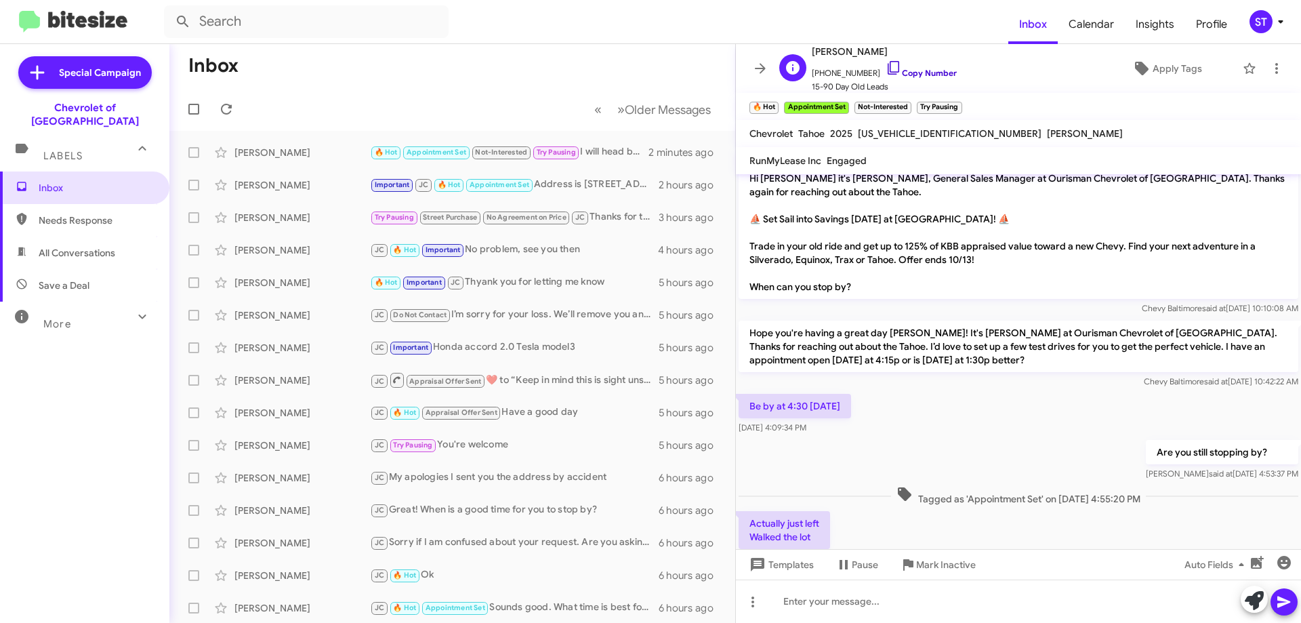
click at [885, 66] on icon at bounding box center [893, 68] width 16 height 16
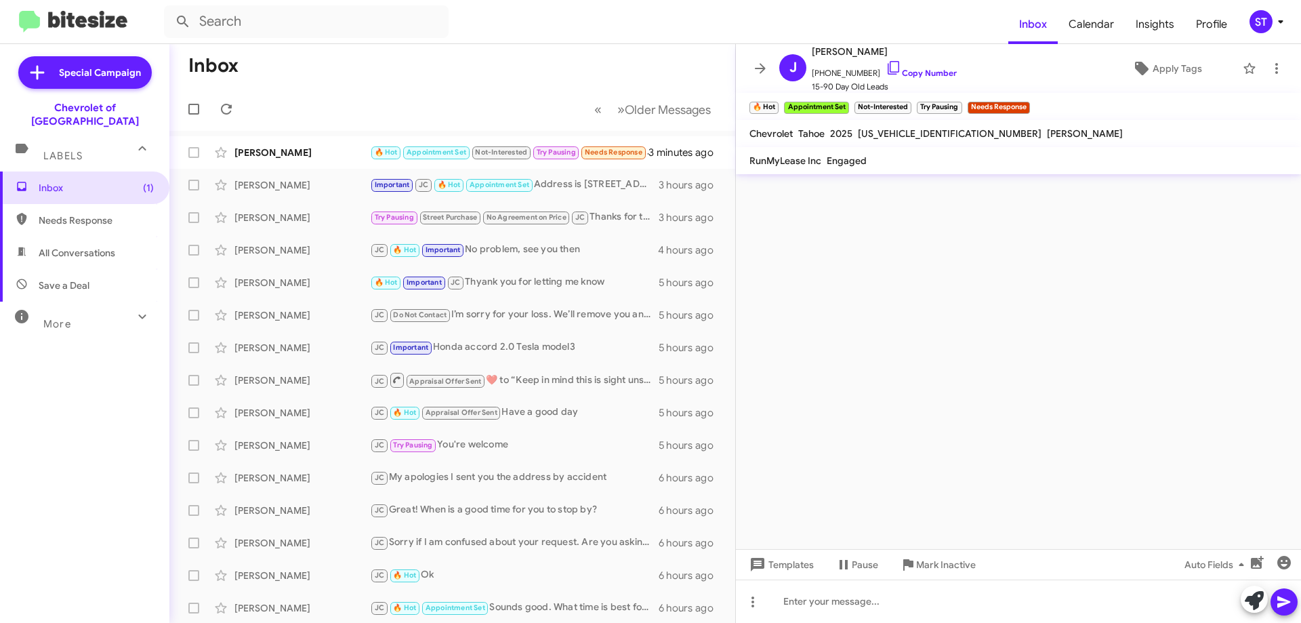
scroll to position [0, 0]
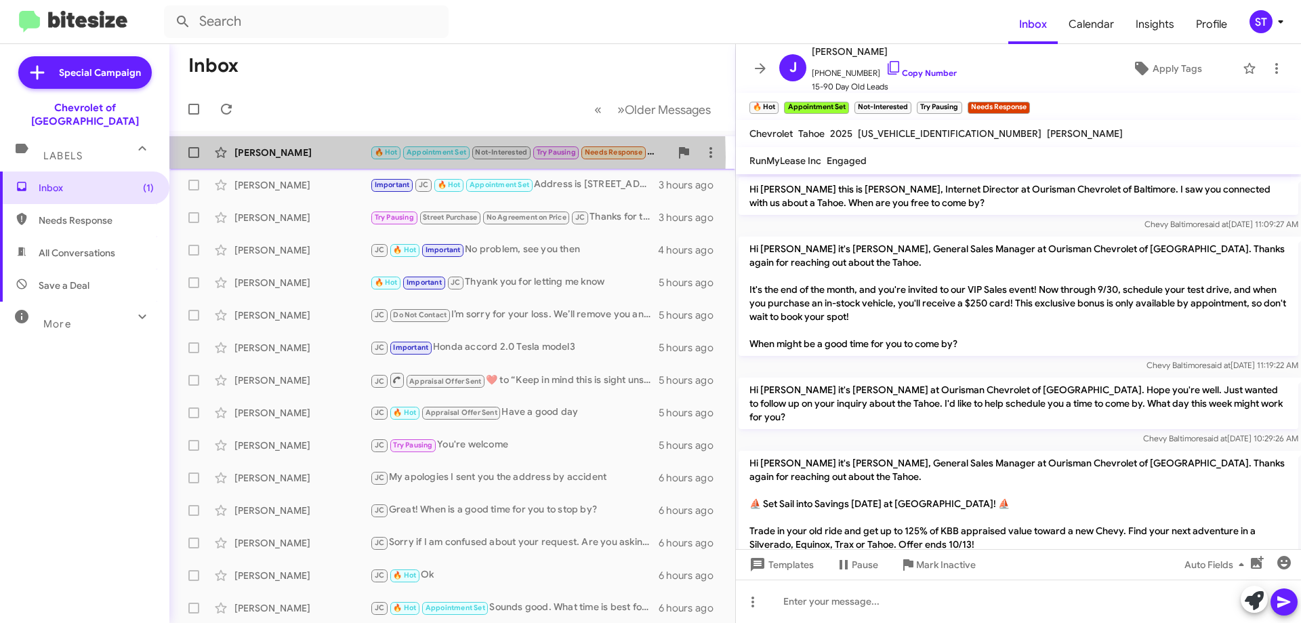
click at [313, 157] on div "[PERSON_NAME]" at bounding box center [301, 153] width 135 height 14
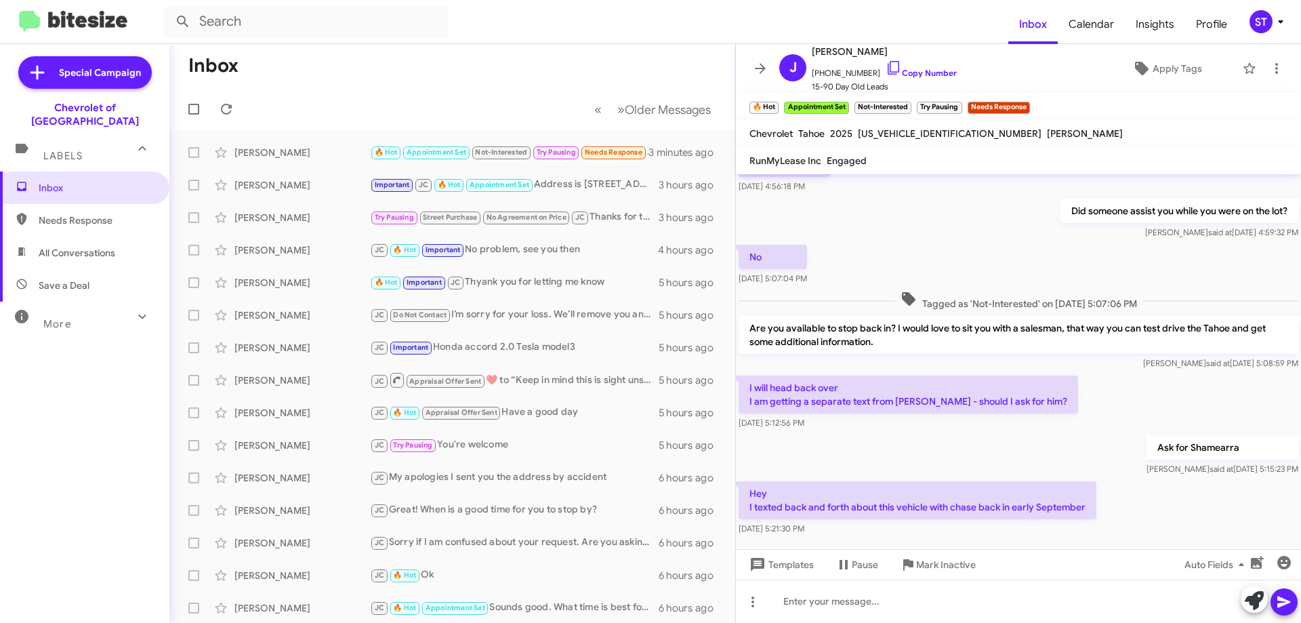
scroll to position [686, 0]
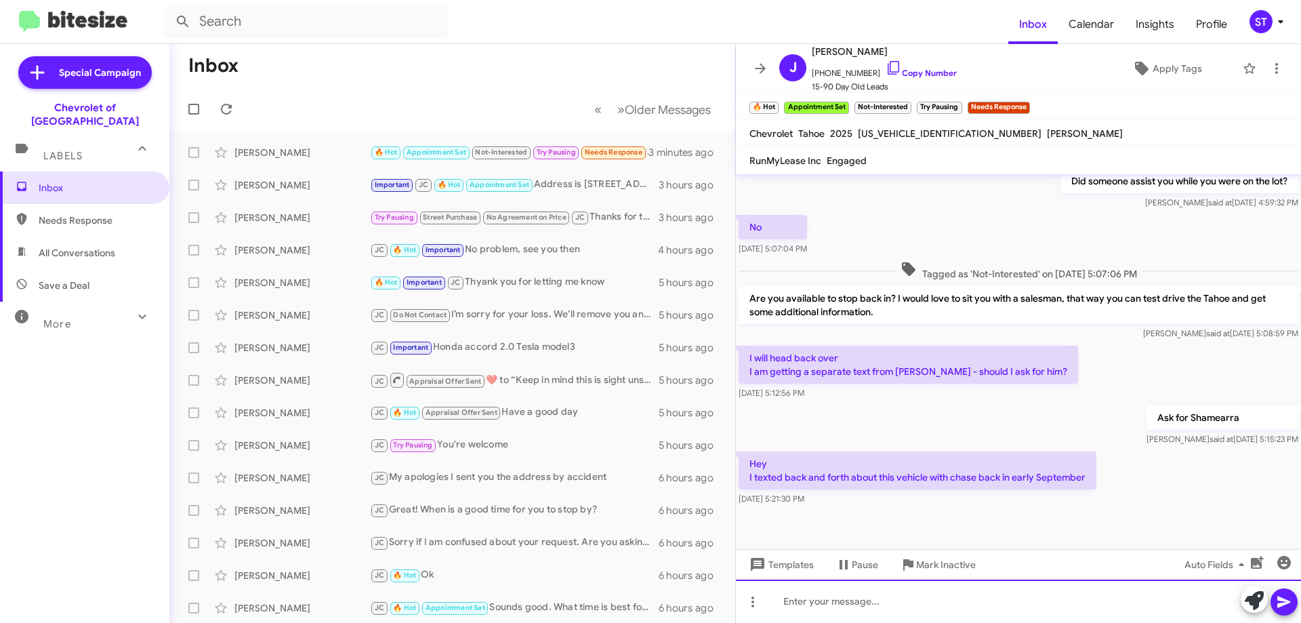
click at [885, 602] on div at bounding box center [1018, 600] width 565 height 43
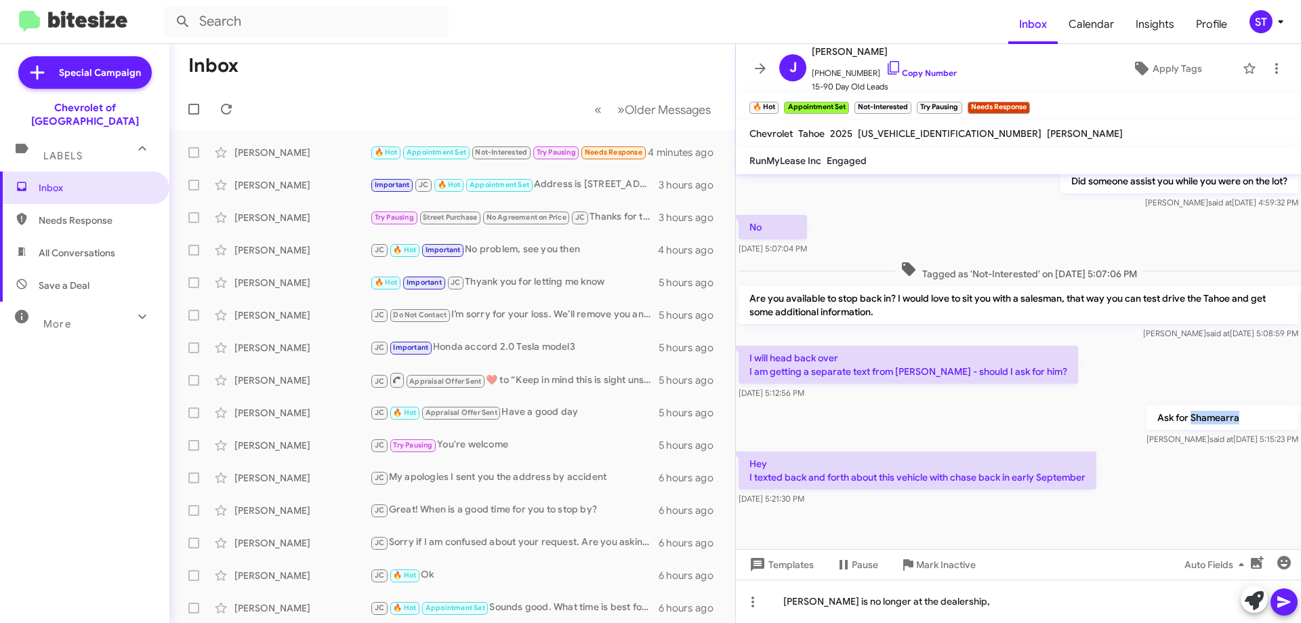
drag, startPoint x: 1248, startPoint y: 407, endPoint x: 1195, endPoint y: 394, distance: 54.4
click at [1195, 405] on p "Ask for Shamearra" at bounding box center [1222, 417] width 152 height 24
copy p "Shamearra"
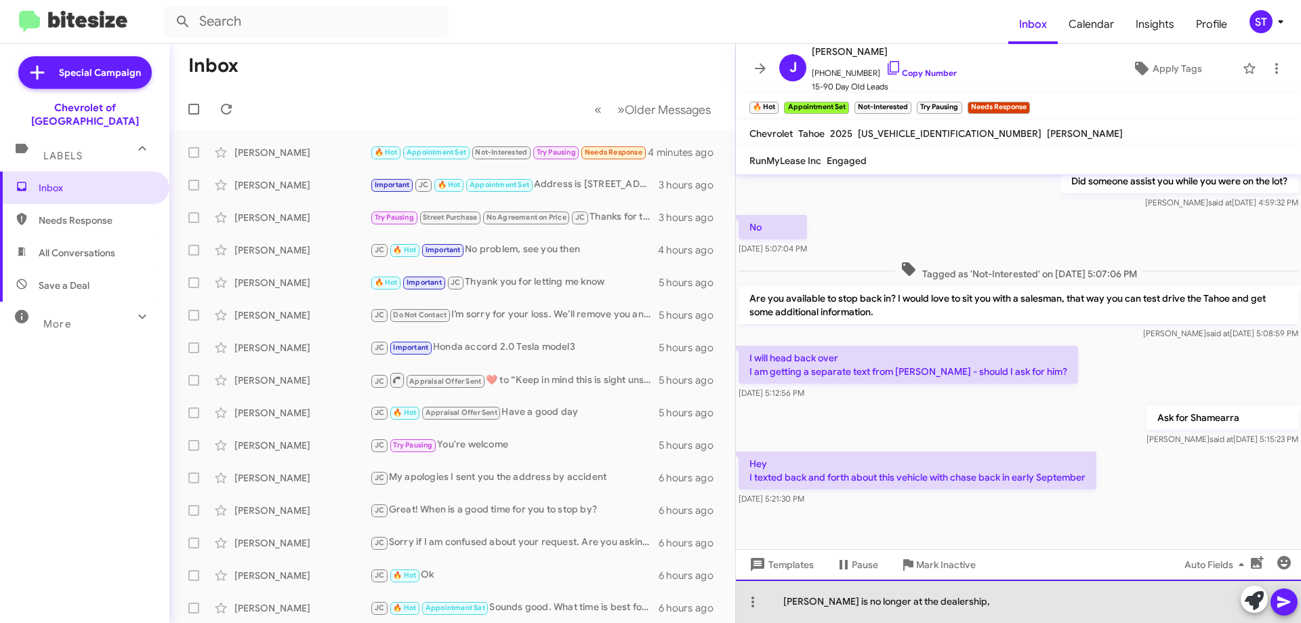
click at [969, 606] on div "Chase is no longer at the dealership," at bounding box center [1018, 600] width 565 height 43
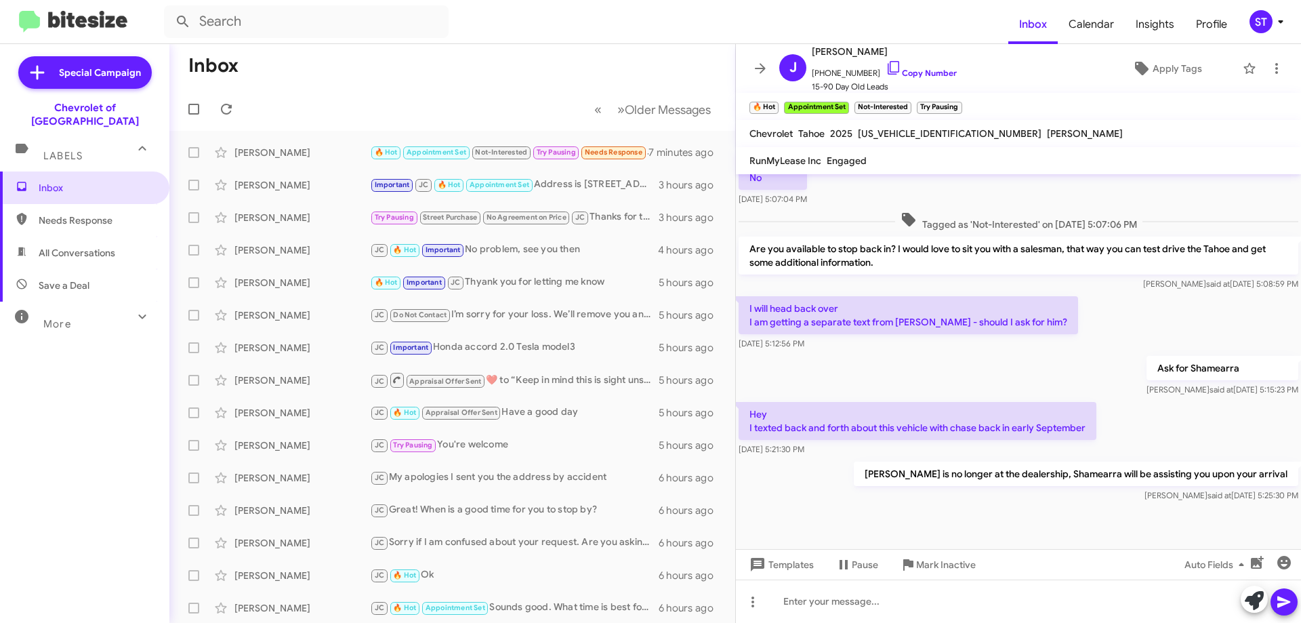
scroll to position [668, 0]
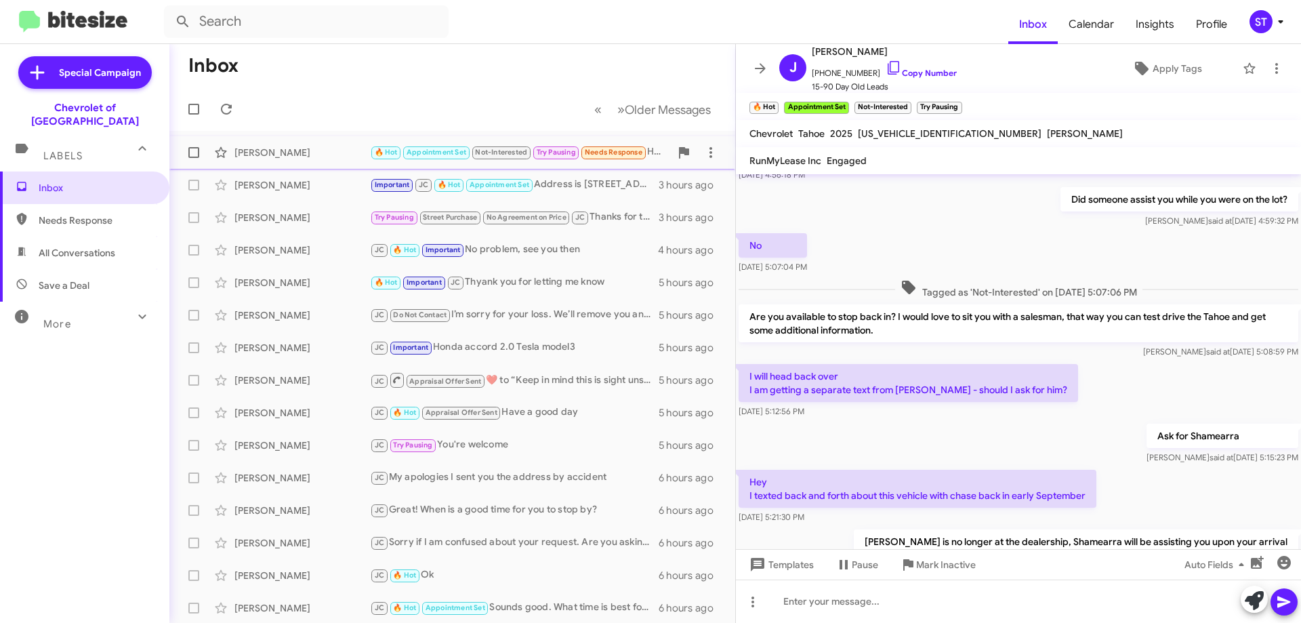
click at [252, 156] on div "[PERSON_NAME]" at bounding box center [301, 153] width 135 height 14
click at [1166, 68] on span "Apply Tags" at bounding box center [1176, 68] width 49 height 24
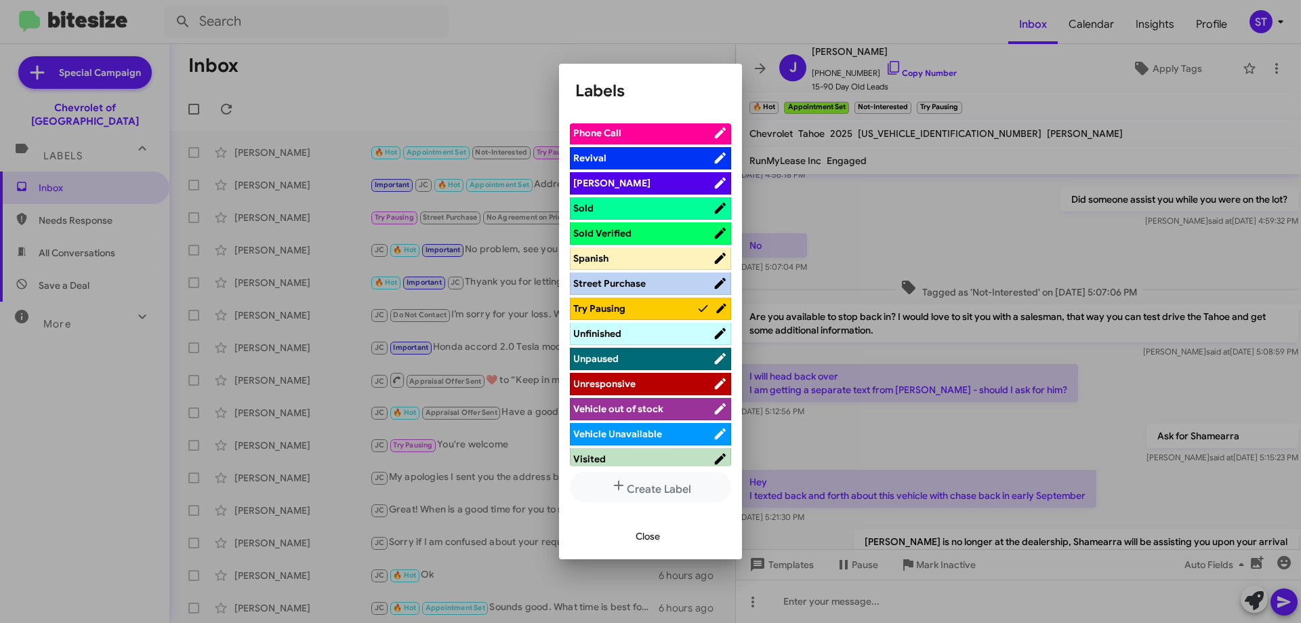
scroll to position [861, 0]
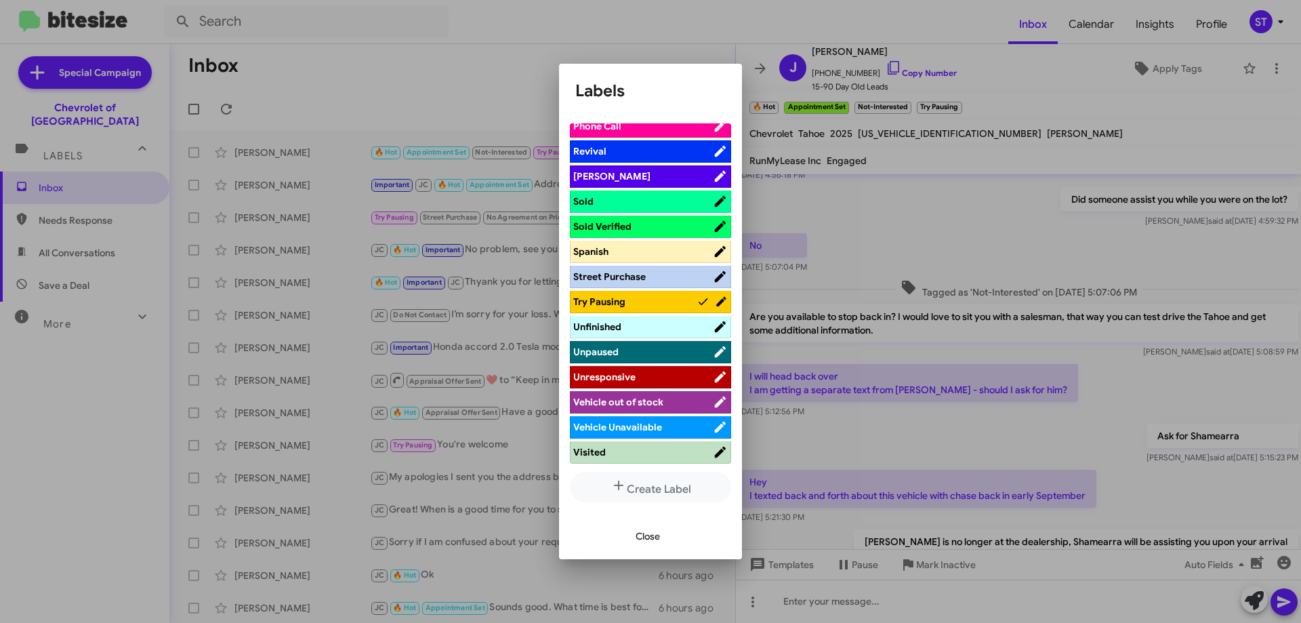
click at [465, 40] on div at bounding box center [650, 311] width 1301 height 623
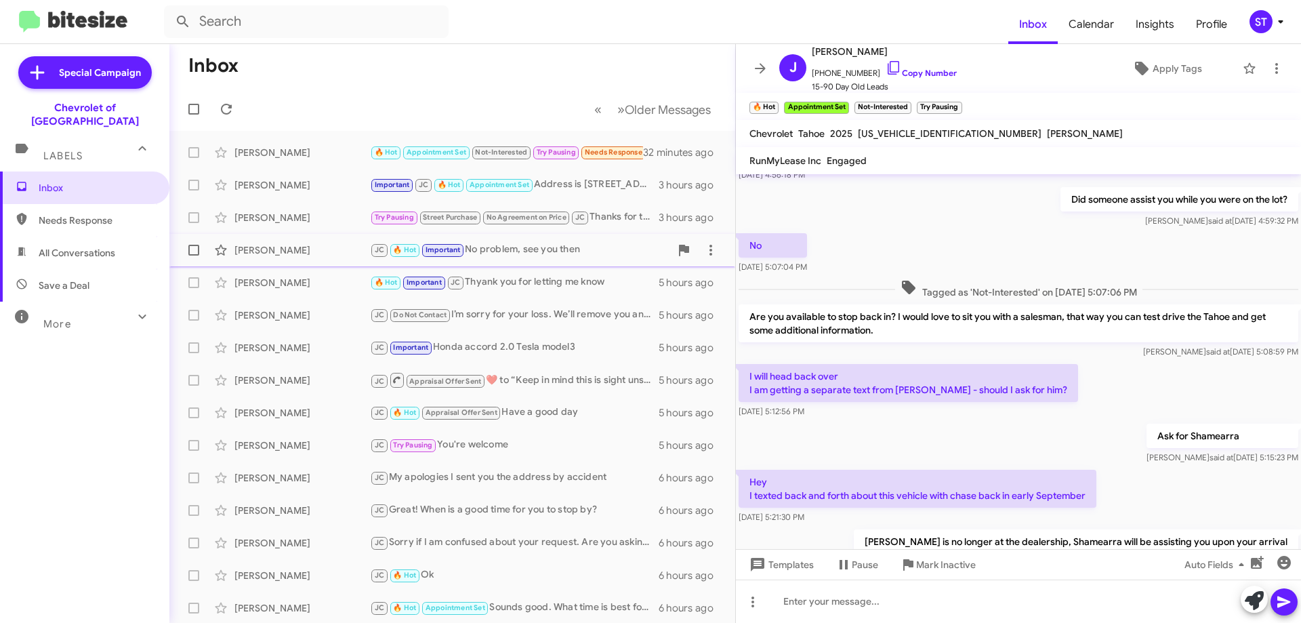
click at [532, 254] on div "JC 🔥 Hot Important No problem, see you then" at bounding box center [520, 250] width 300 height 16
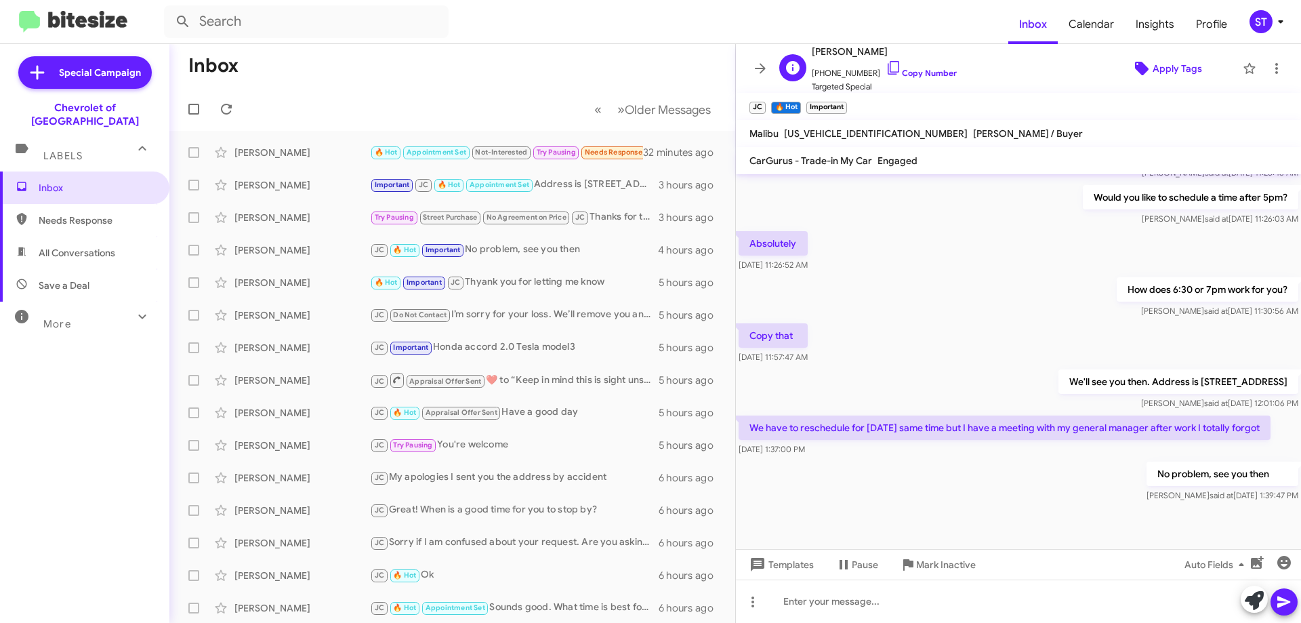
click at [1174, 67] on span "Apply Tags" at bounding box center [1176, 68] width 49 height 24
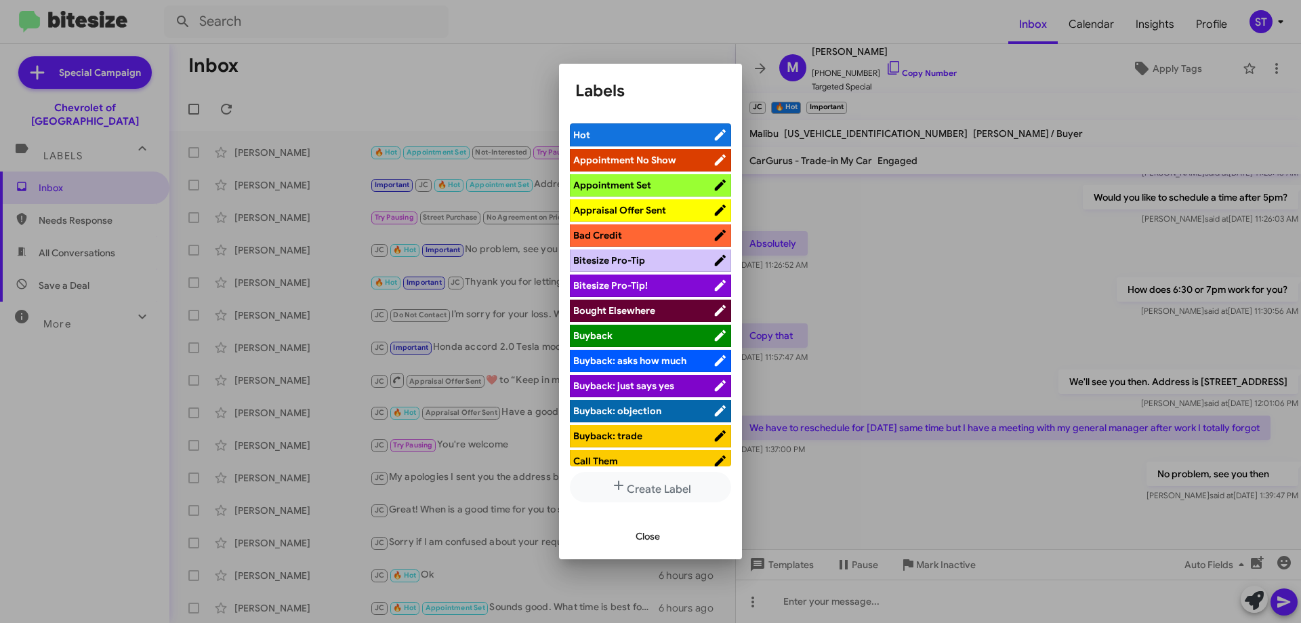
click at [652, 177] on li "Appointment Set" at bounding box center [650, 185] width 161 height 22
click at [642, 179] on span "Appointment Set" at bounding box center [612, 185] width 78 height 12
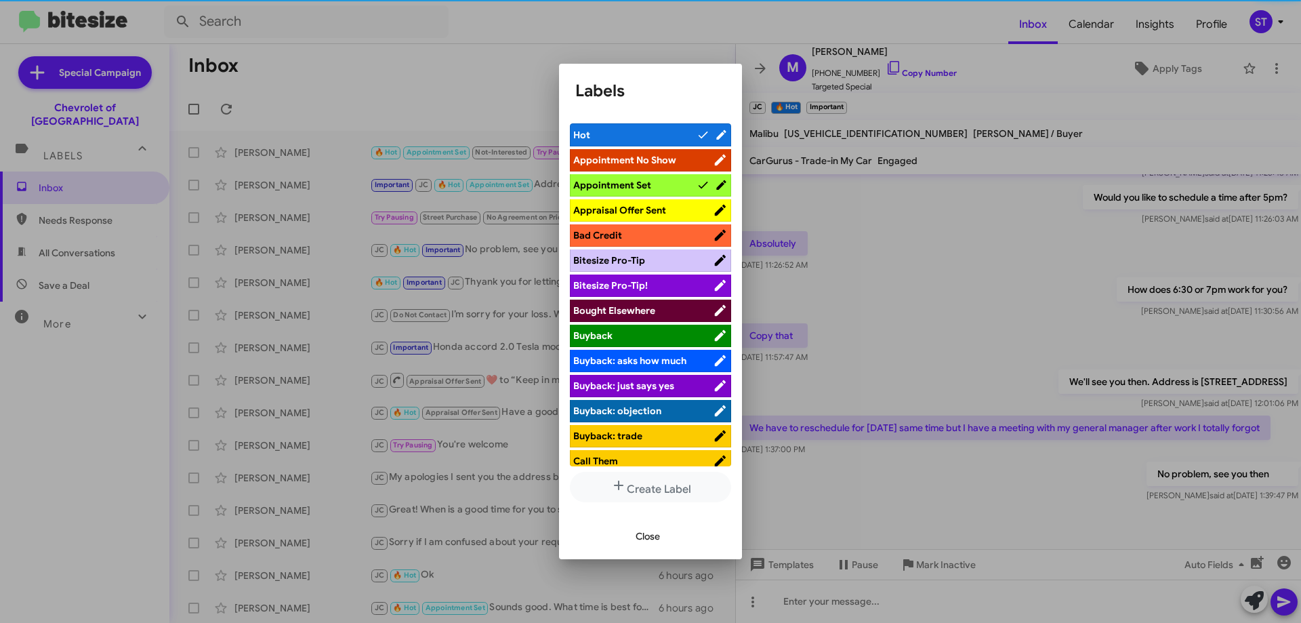
click at [650, 539] on span "Close" at bounding box center [647, 536] width 24 height 24
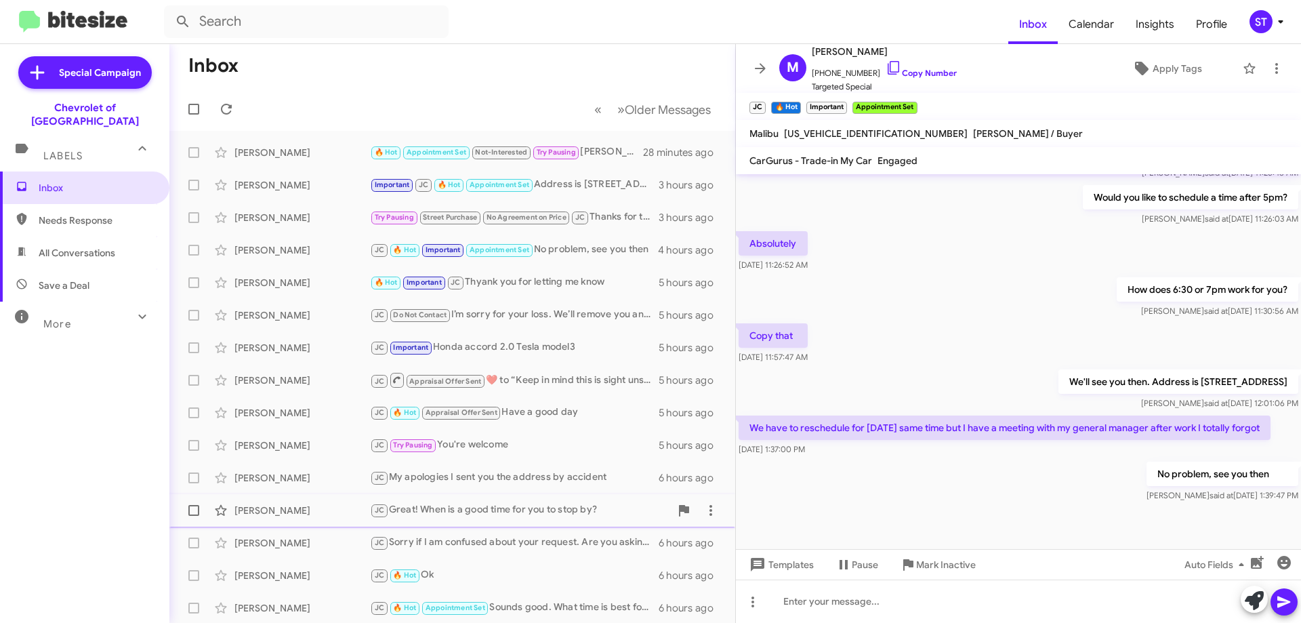
click at [478, 519] on div "Bryanna Burroughs JC Great! When is a good time for you to stop by? 6 hours ago" at bounding box center [452, 510] width 544 height 27
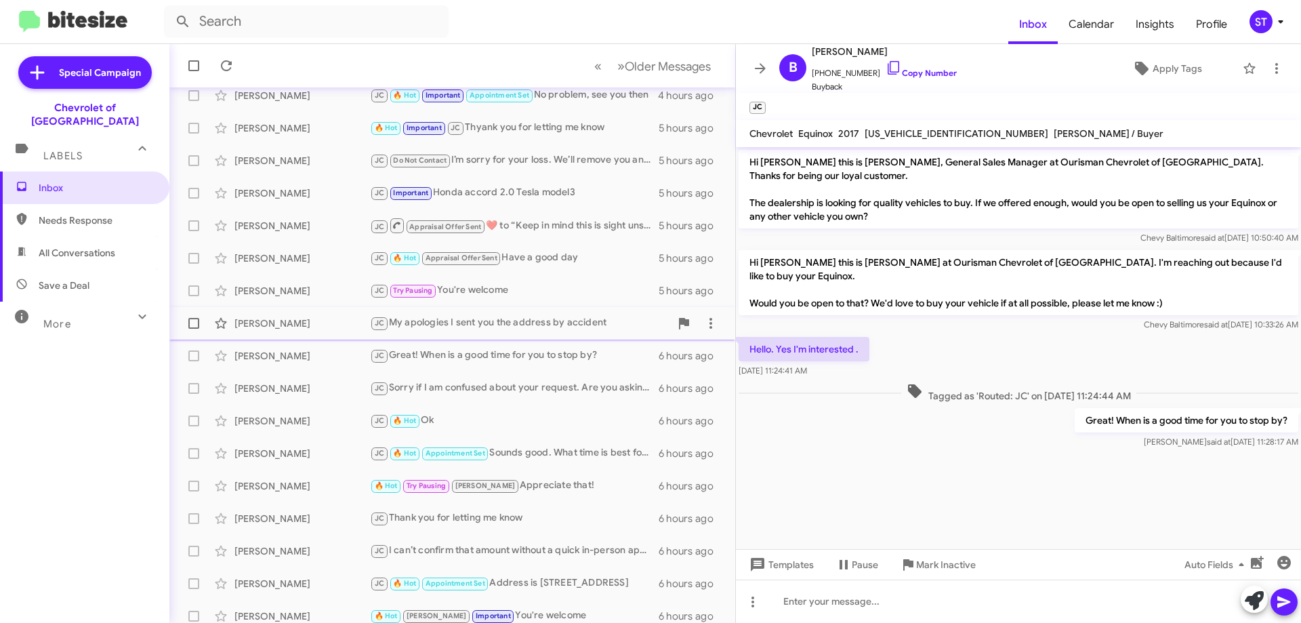
scroll to position [164, 0]
